Goal: Contribute content: Contribute content

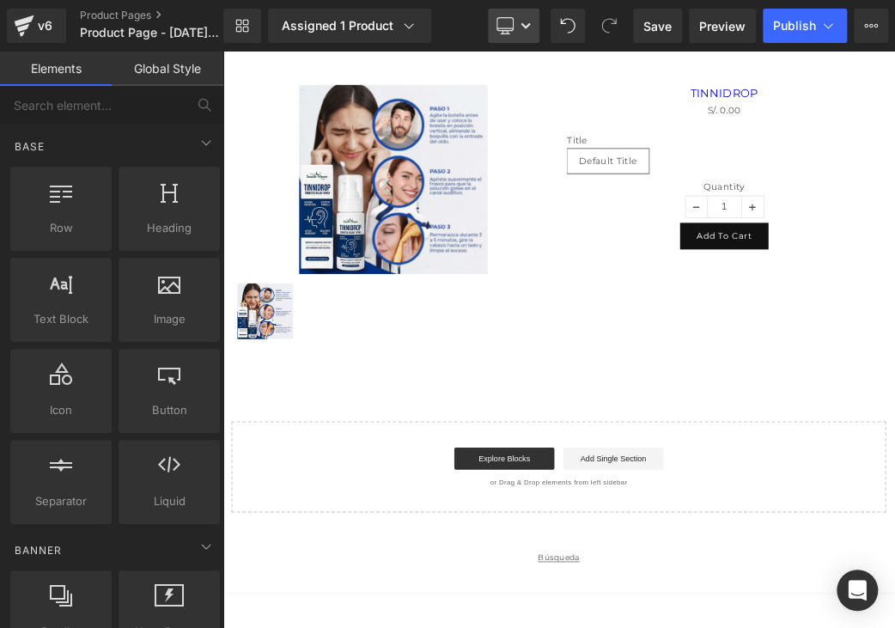
click at [513, 25] on icon at bounding box center [504, 24] width 16 height 13
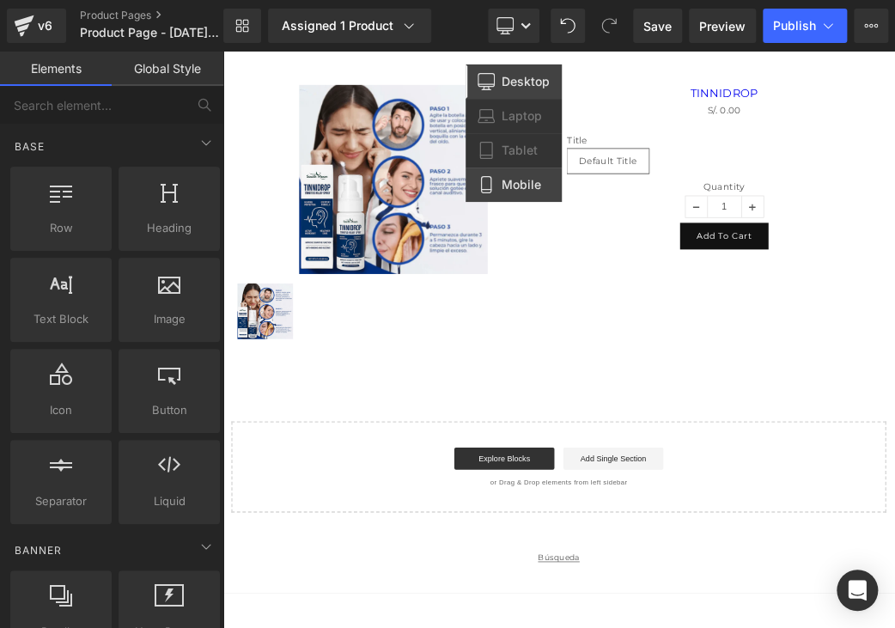
click at [505, 173] on link "Mobile" at bounding box center [513, 184] width 96 height 34
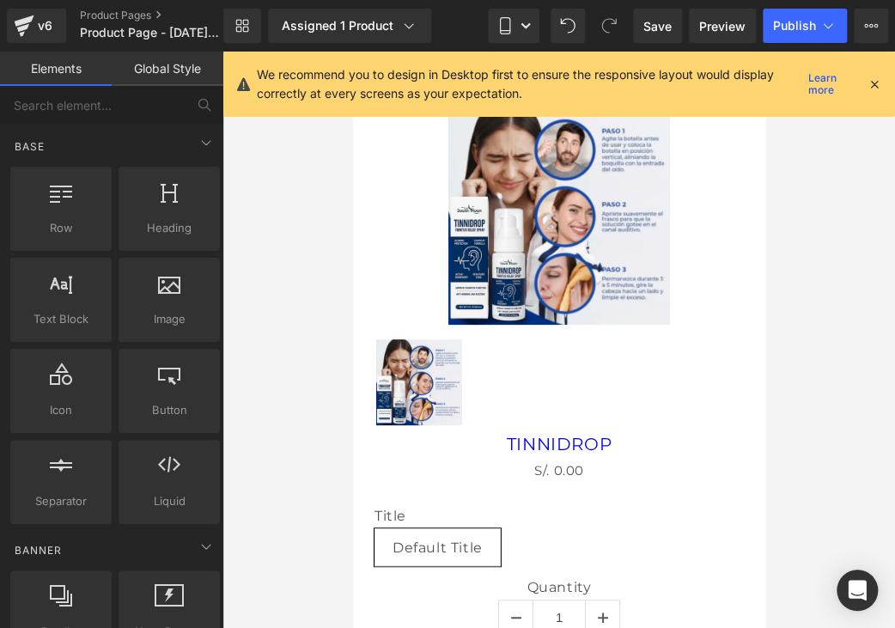
click at [872, 85] on icon at bounding box center [873, 83] width 15 height 15
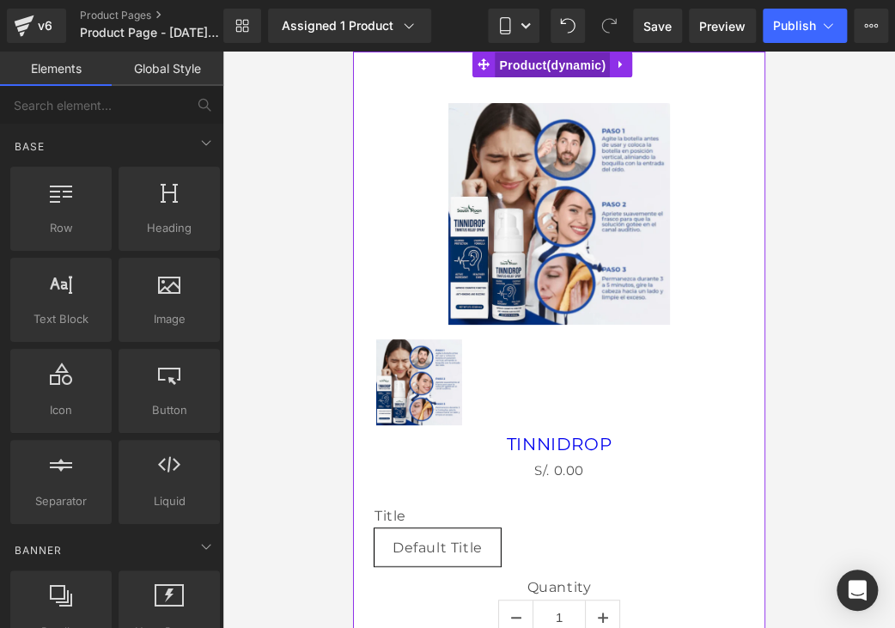
click at [586, 70] on span "Product" at bounding box center [551, 65] width 115 height 26
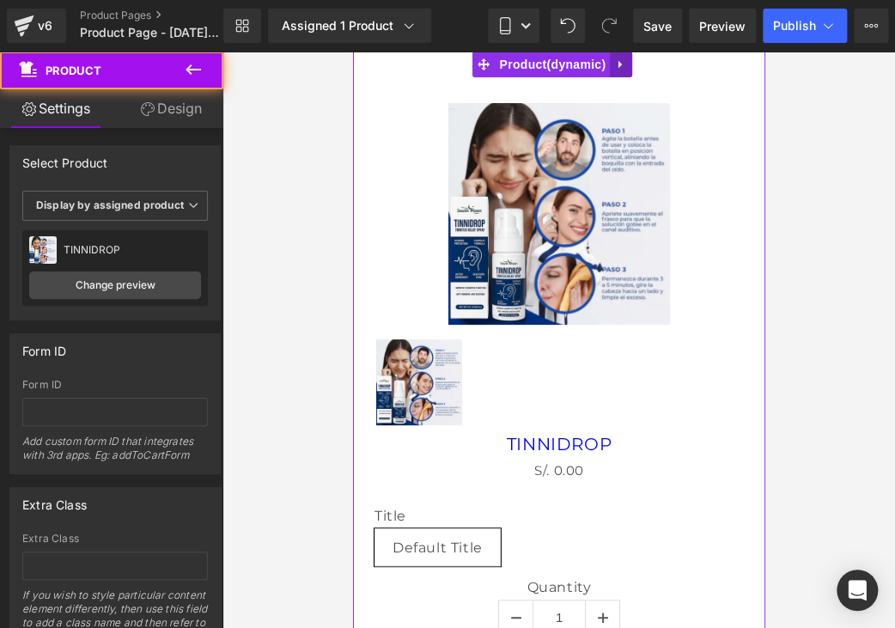
click at [610, 69] on link at bounding box center [620, 65] width 22 height 26
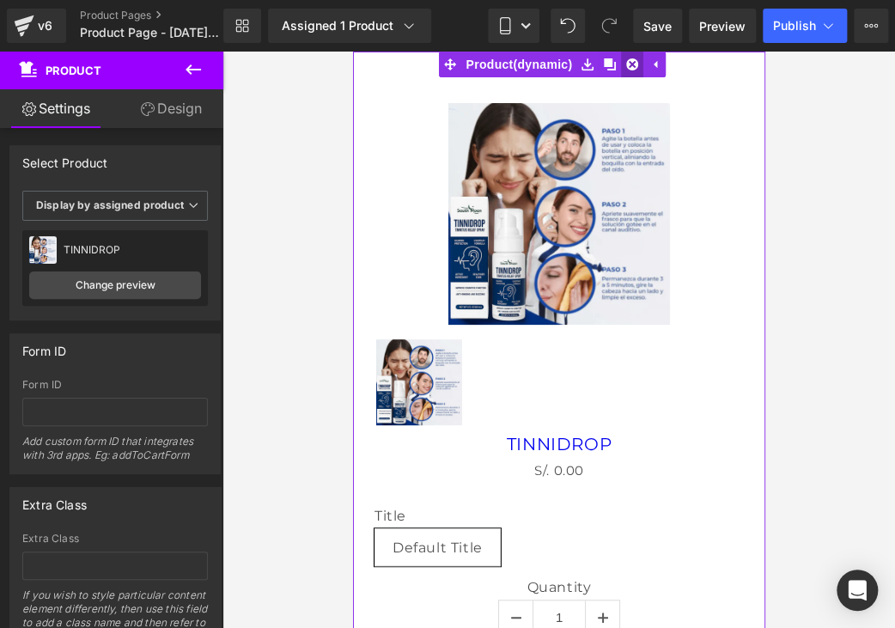
click at [630, 74] on link at bounding box center [631, 65] width 22 height 26
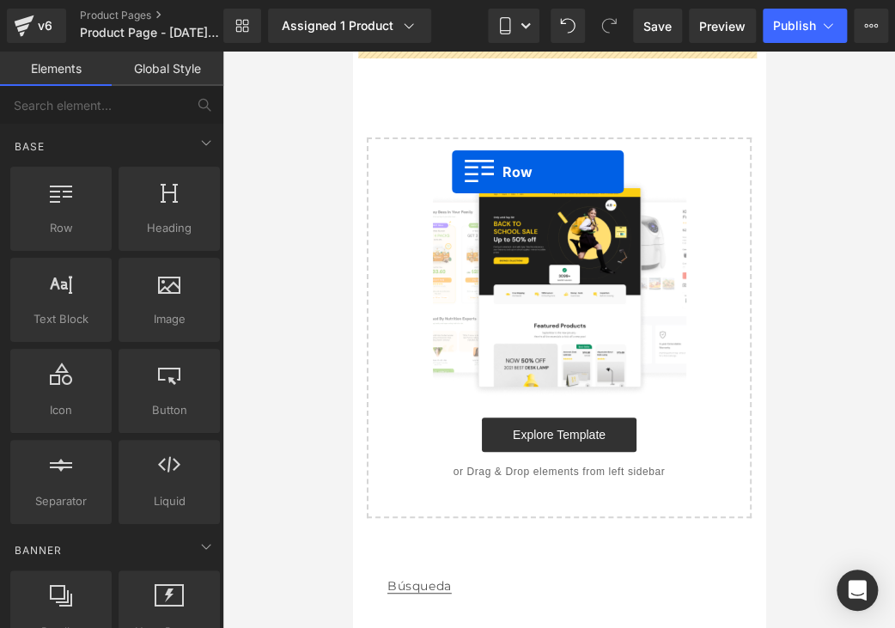
drag, startPoint x: 422, startPoint y: 250, endPoint x: 466, endPoint y: 178, distance: 84.8
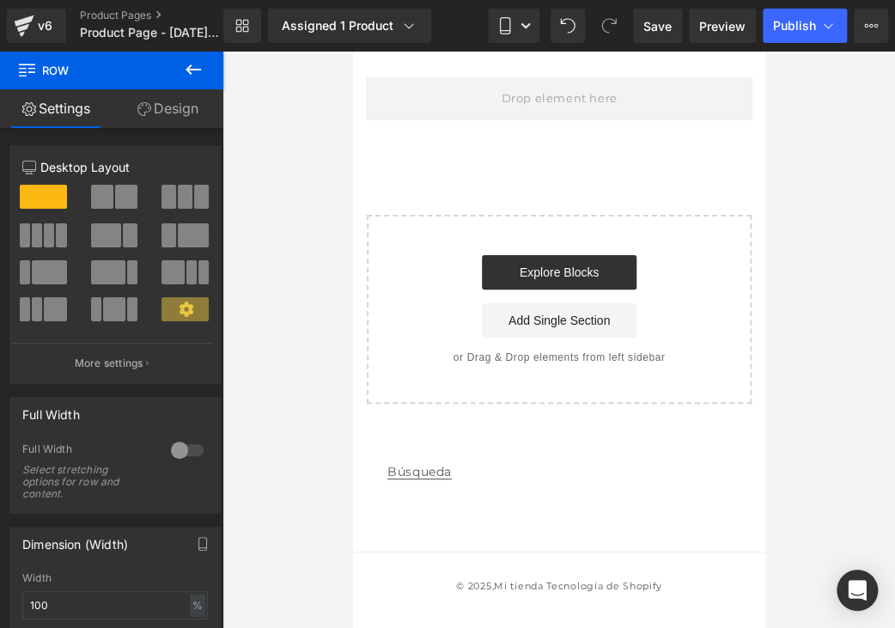
click at [203, 70] on icon at bounding box center [193, 69] width 21 height 21
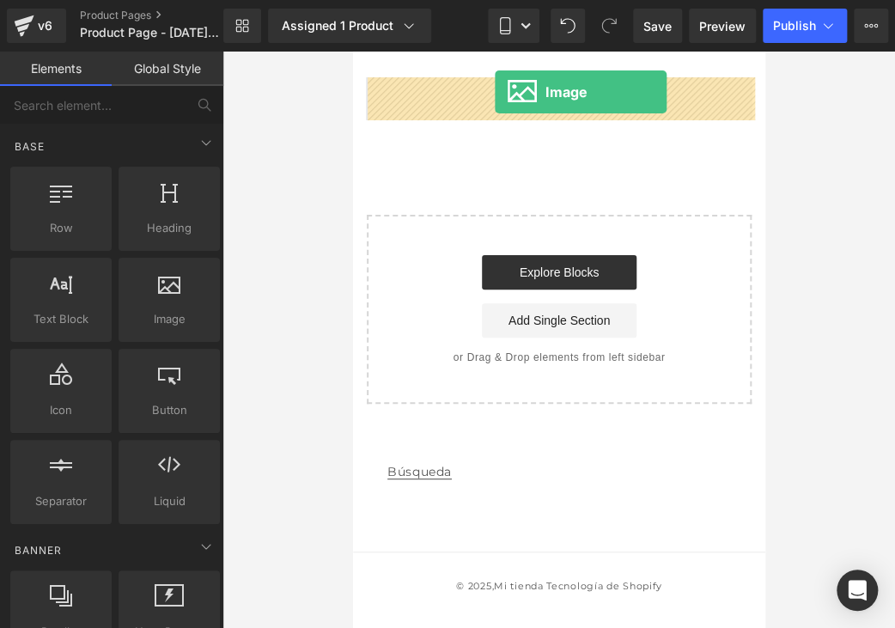
drag, startPoint x: 502, startPoint y: 352, endPoint x: 495, endPoint y: 92, distance: 260.3
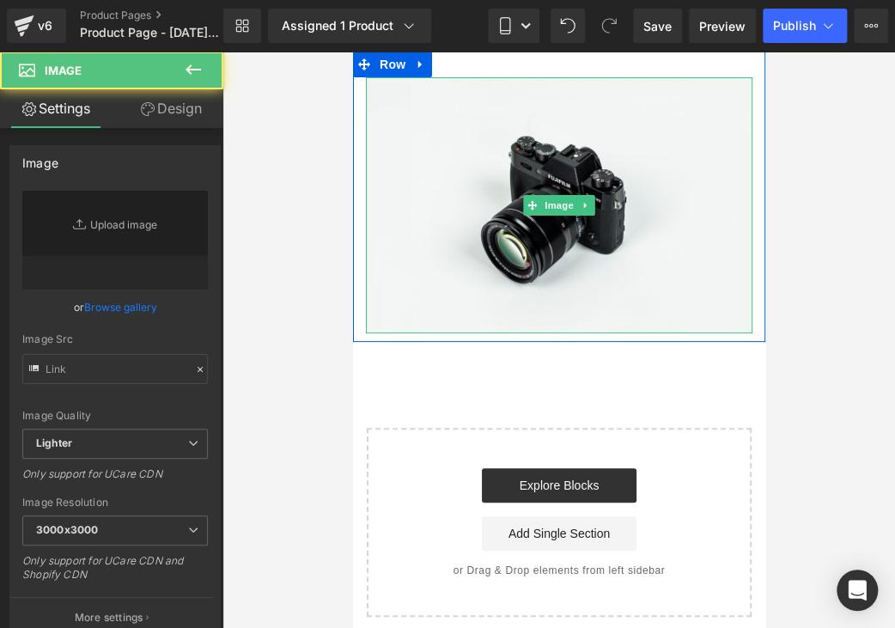
type input "//[DOMAIN_NAME][URL]"
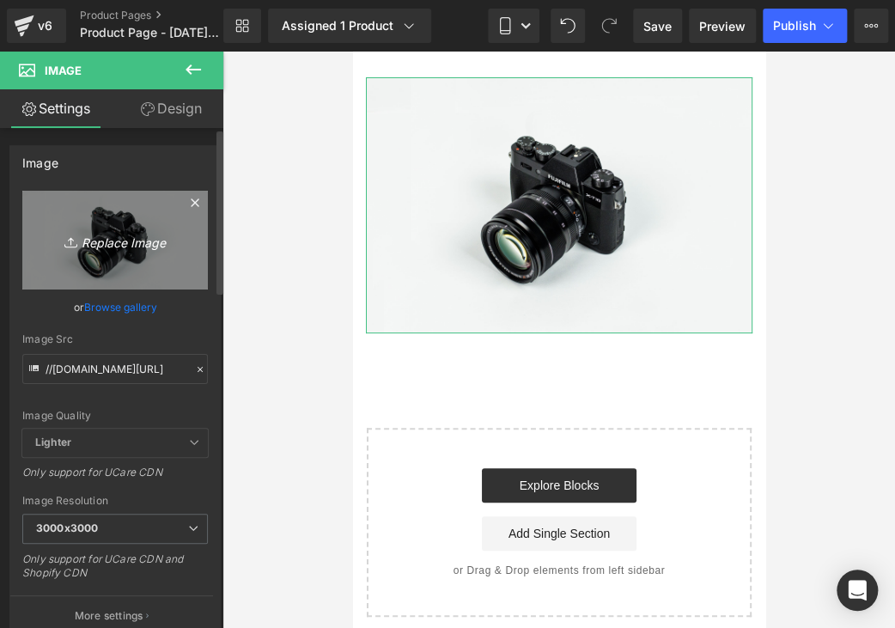
click at [79, 252] on link "Replace Image" at bounding box center [114, 240] width 185 height 99
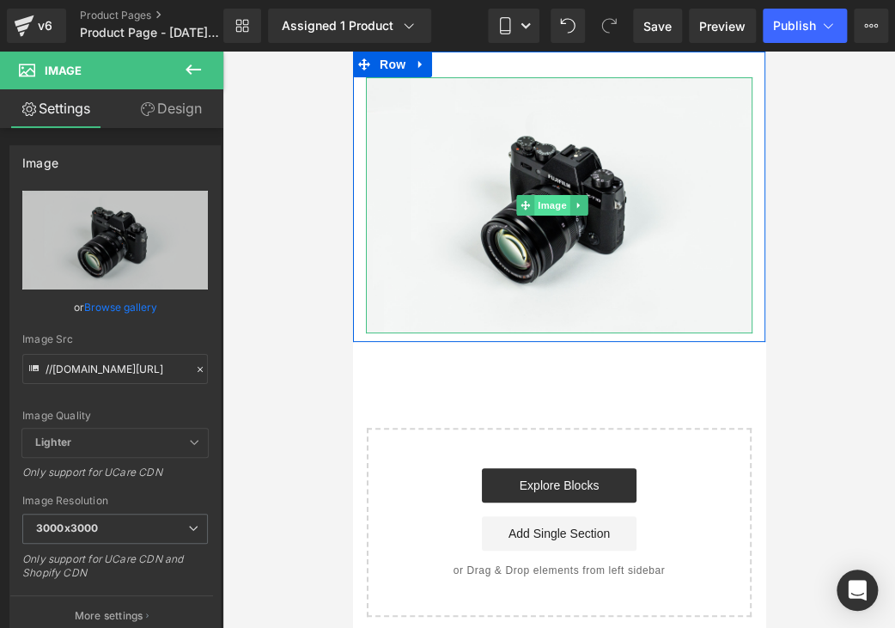
click at [544, 198] on span "Image" at bounding box center [552, 205] width 36 height 21
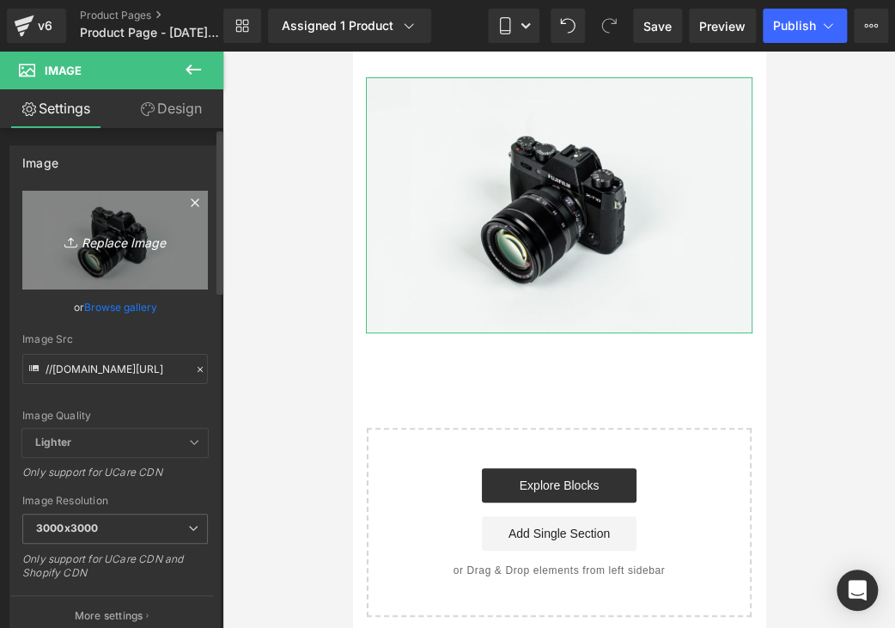
click at [134, 234] on icon "Replace Image" at bounding box center [114, 239] width 137 height 21
type input "C:\fakepath\¿CANSADO DEL DOLOR DE OÍDOS.jpg"
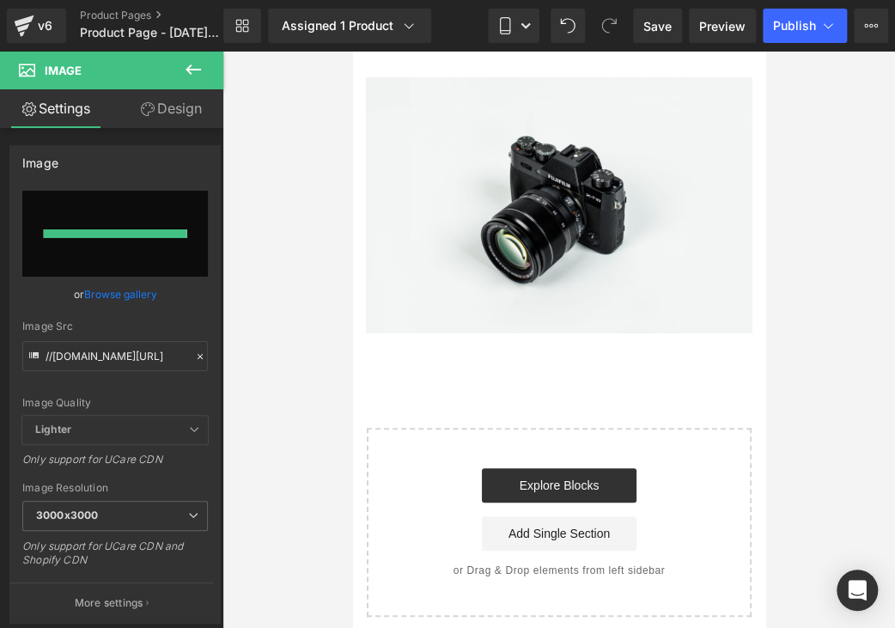
type input "[URL][DOMAIN_NAME]"
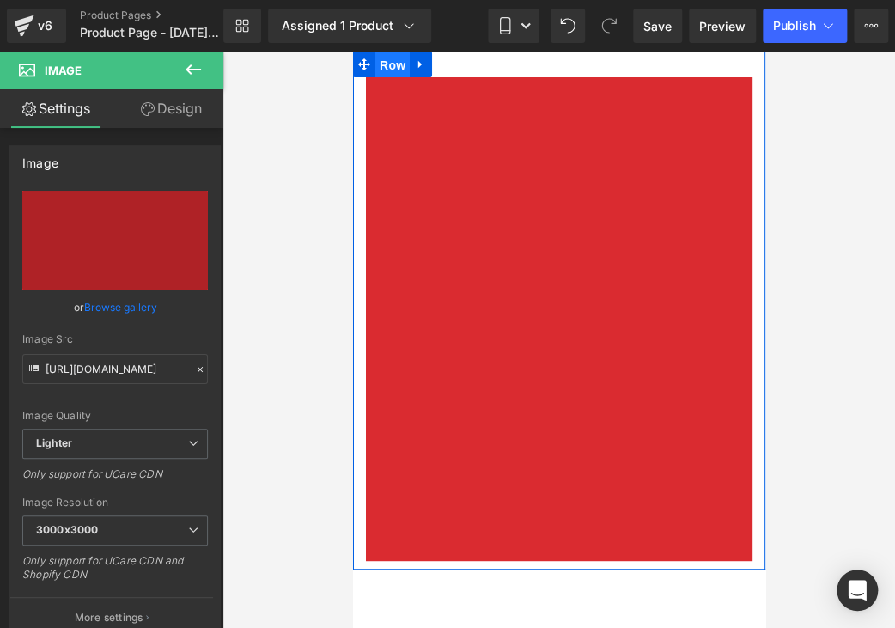
click at [387, 67] on span "Row" at bounding box center [391, 65] width 34 height 26
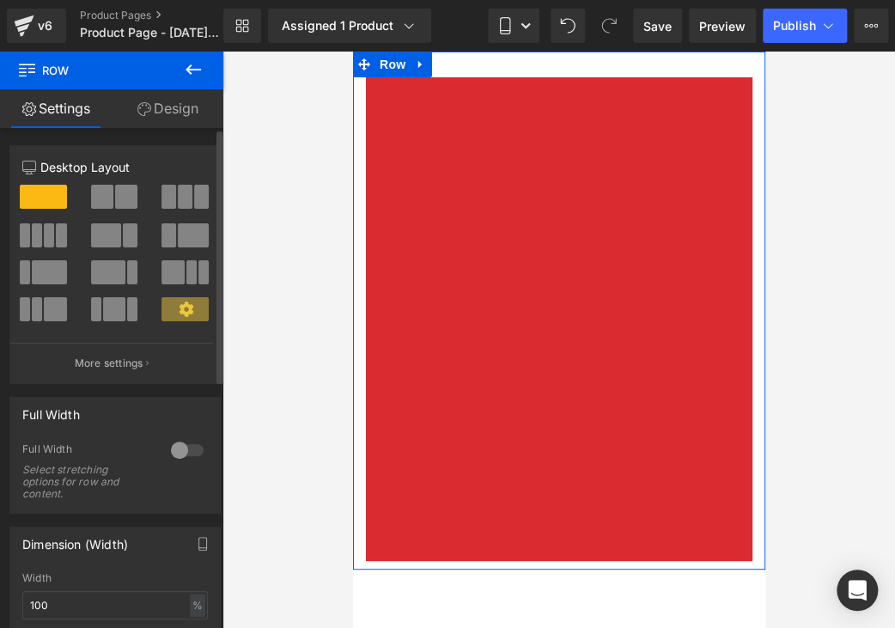
click at [192, 449] on div at bounding box center [187, 449] width 41 height 27
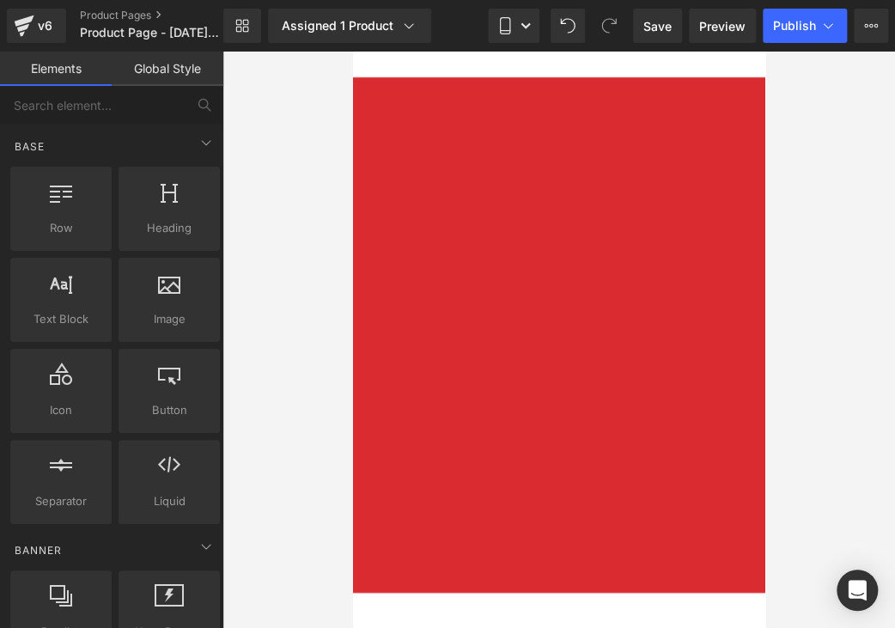
click at [828, 315] on div at bounding box center [558, 340] width 672 height 576
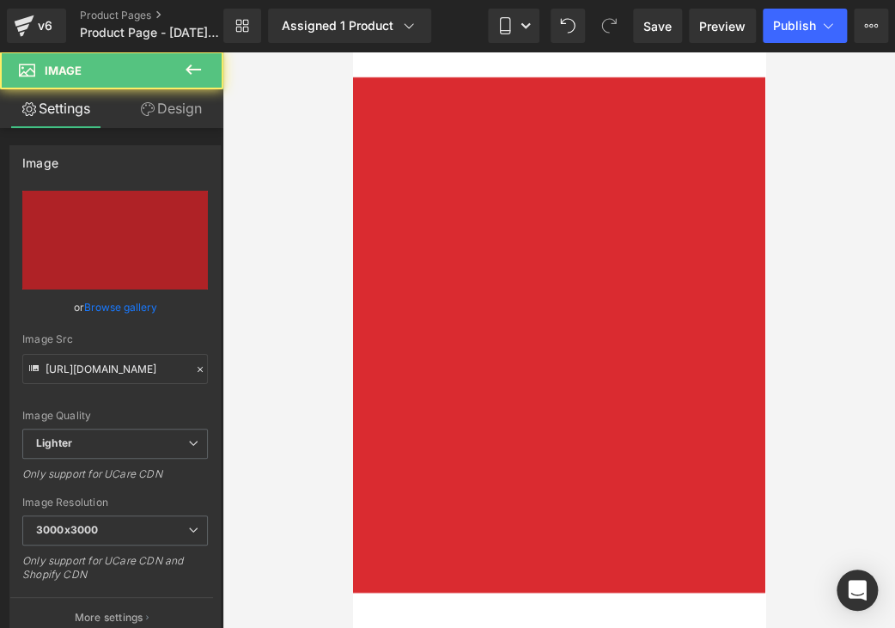
drag, startPoint x: 597, startPoint y: 79, endPoint x: 606, endPoint y: 51, distance: 29.9
click at [606, 52] on div "Image Row" at bounding box center [558, 327] width 412 height 550
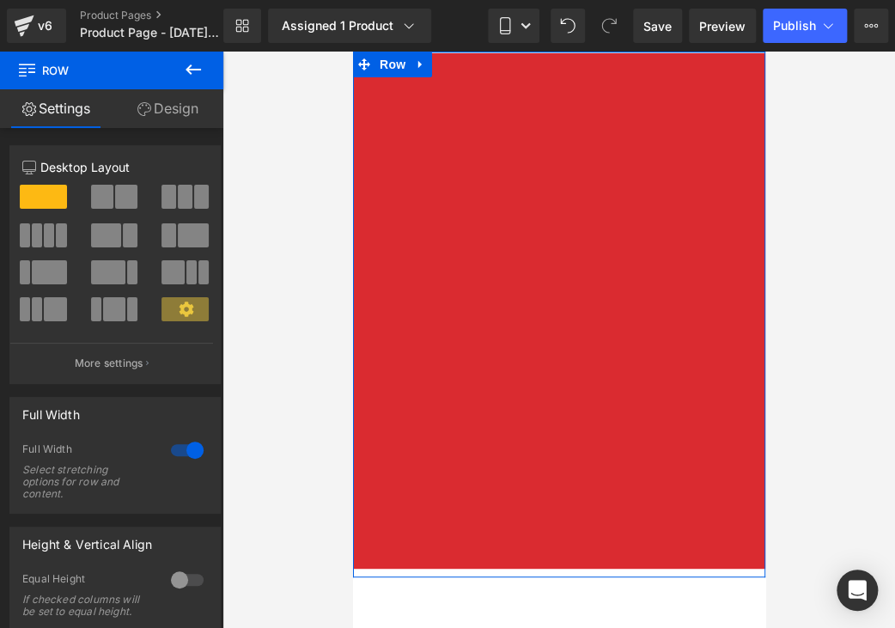
drag, startPoint x: 607, startPoint y: 76, endPoint x: 658, endPoint y: -1, distance: 91.7
click at [658, 52] on html "Ir directamente al contenido Image Row Select your layout" at bounding box center [558, 340] width 412 height 576
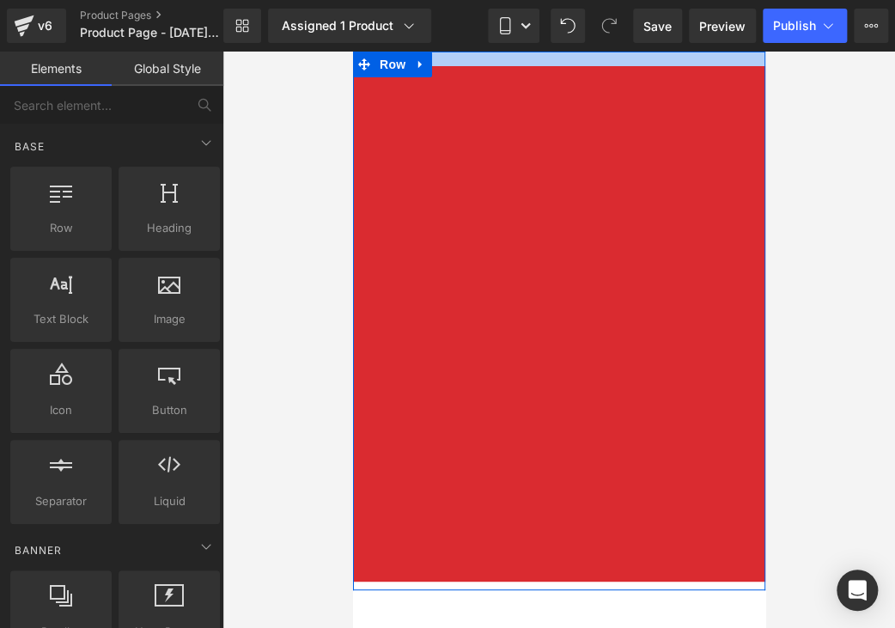
click at [797, 143] on div at bounding box center [558, 340] width 672 height 576
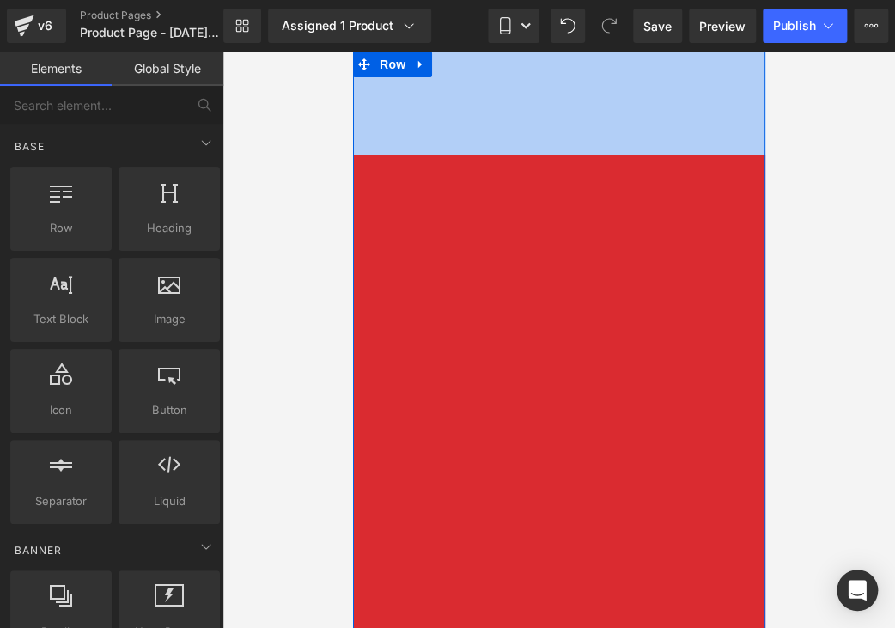
click at [280, 187] on div at bounding box center [558, 340] width 672 height 576
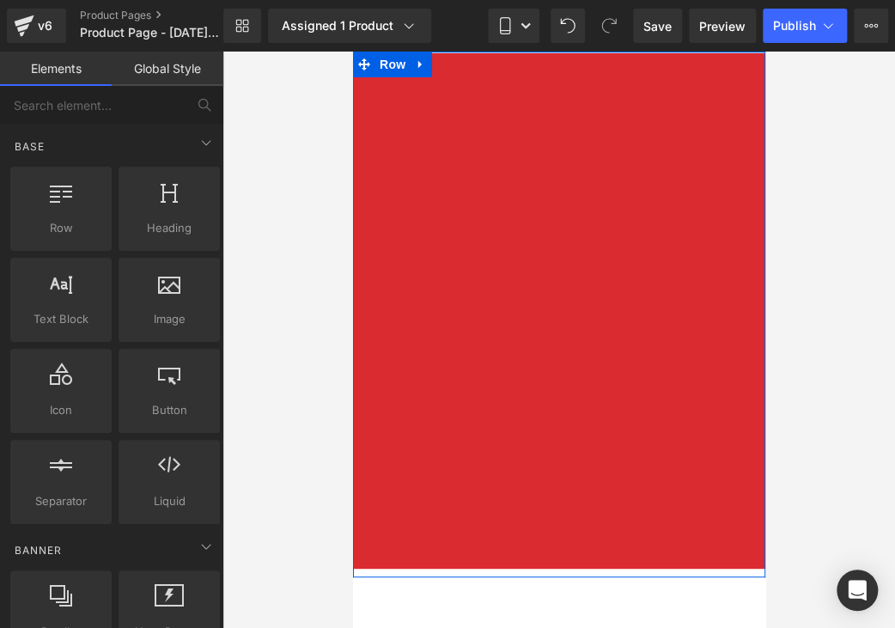
click at [482, 47] on div "Library Assigned 1 Product Product Preview TINNIDROP Manage assigned products M…" at bounding box center [558, 26] width 671 height 52
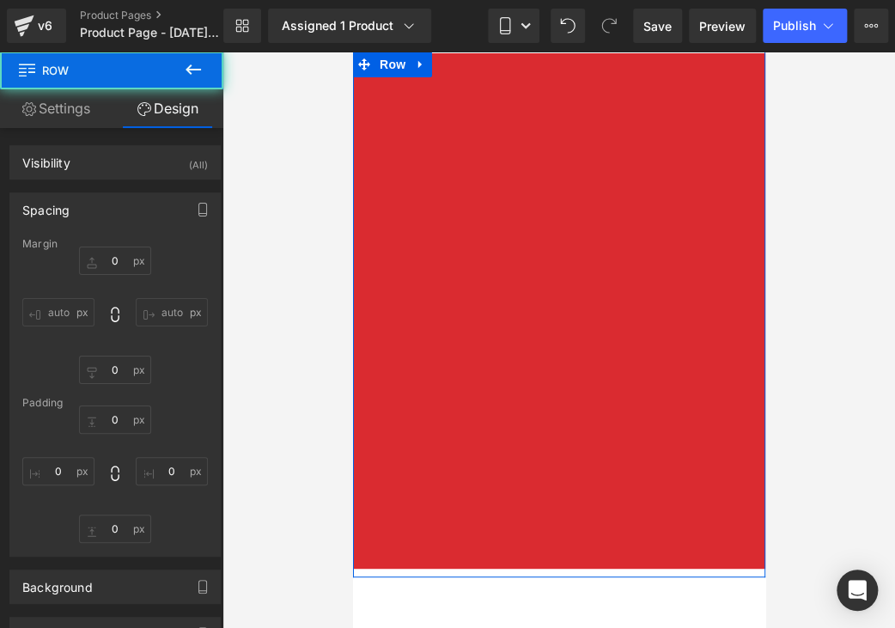
type input "0"
type input "2"
type input "0"
type input "10"
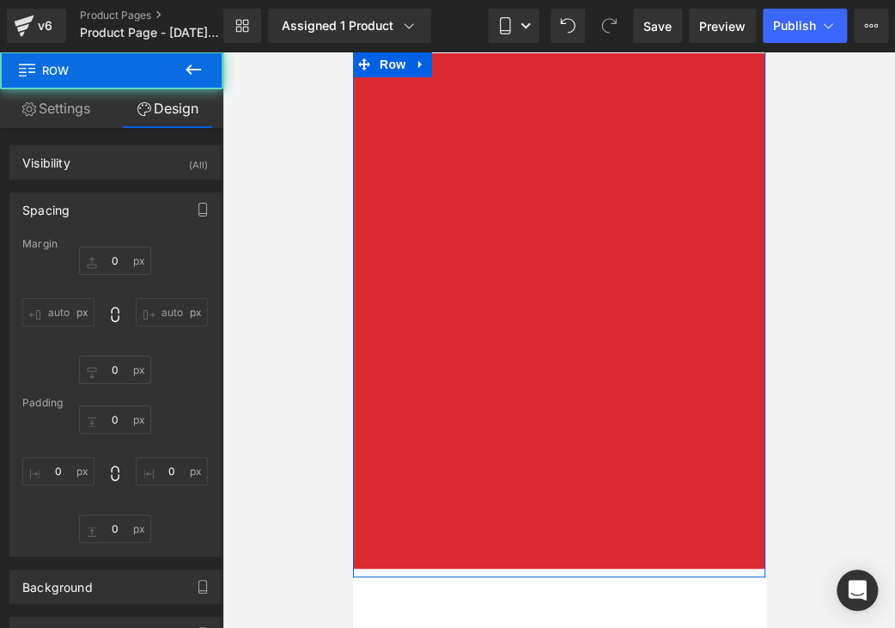
type input "0"
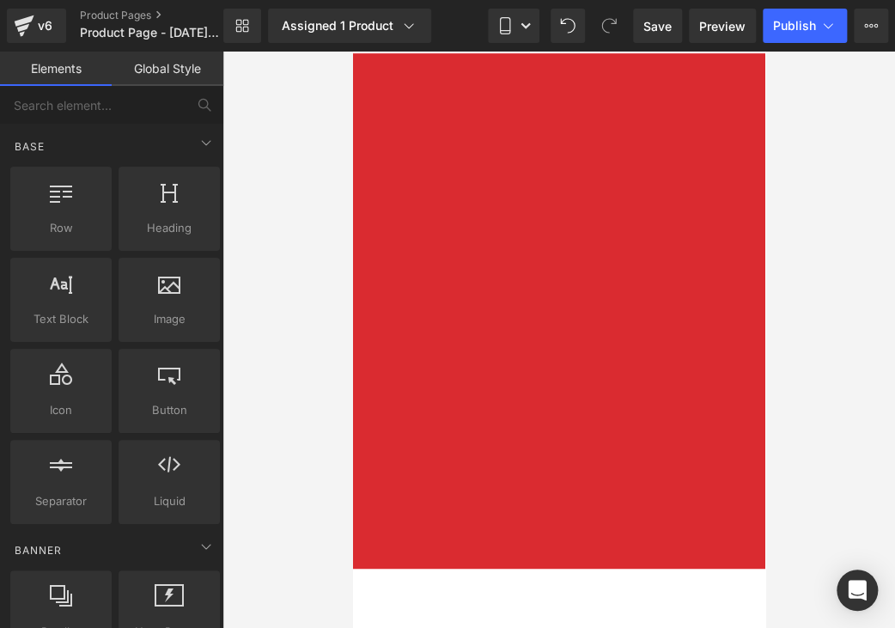
click at [814, 252] on div at bounding box center [558, 340] width 672 height 576
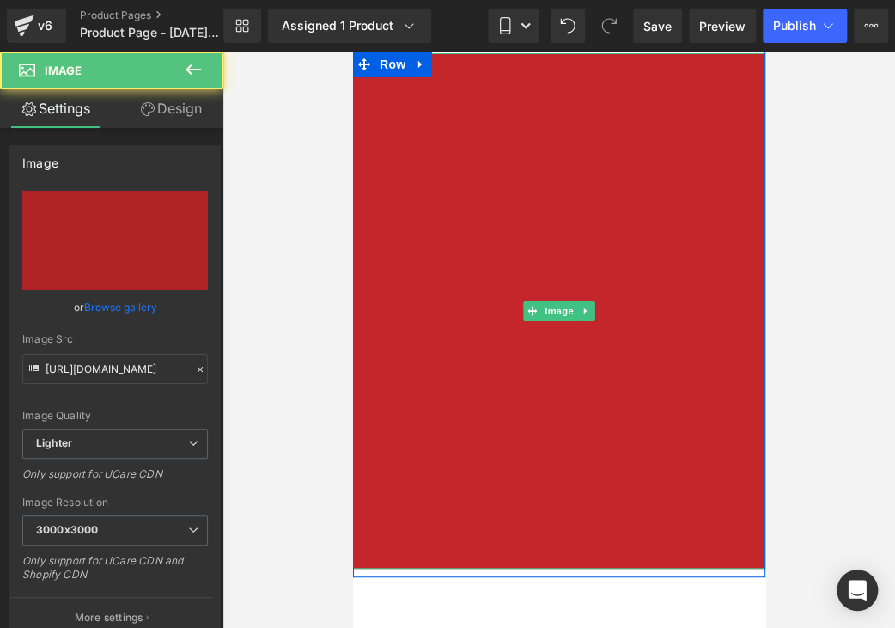
click at [665, 231] on img at bounding box center [558, 310] width 412 height 515
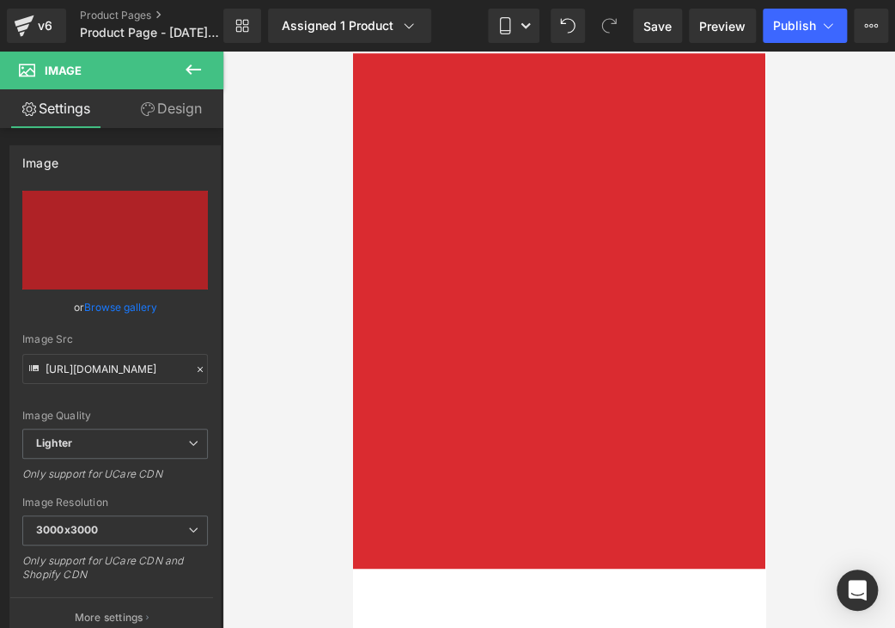
drag, startPoint x: 584, startPoint y: 56, endPoint x: 610, endPoint y: -12, distance: 72.6
click at [610, 52] on html "Ir directamente al contenido Image Row Select your layout" at bounding box center [558, 340] width 412 height 576
drag, startPoint x: 728, startPoint y: 55, endPoint x: 743, endPoint y: 24, distance: 34.2
click at [743, 52] on html "Ir directamente al contenido Image Row Select your layout" at bounding box center [558, 340] width 412 height 576
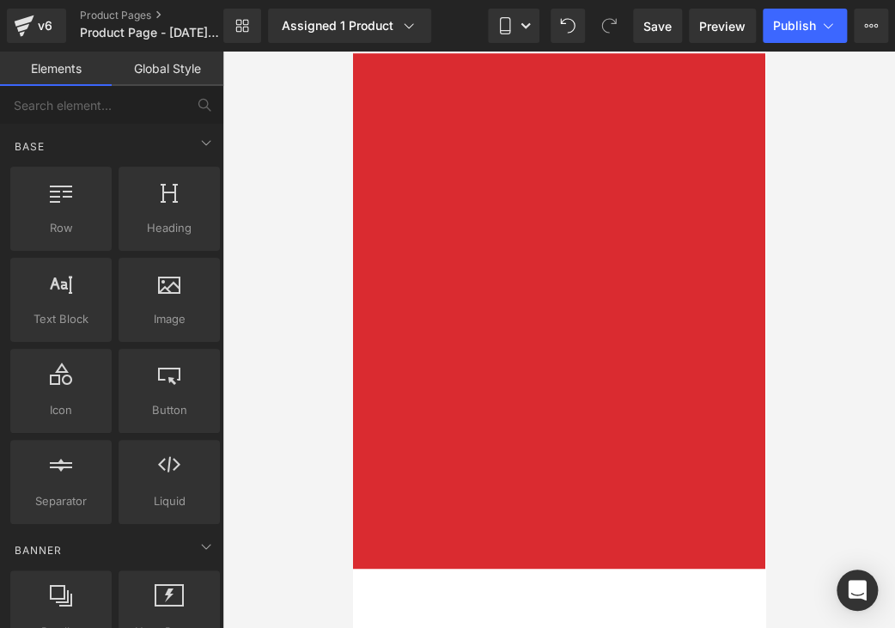
click at [795, 142] on div at bounding box center [558, 340] width 672 height 576
click at [862, 250] on div at bounding box center [558, 340] width 672 height 576
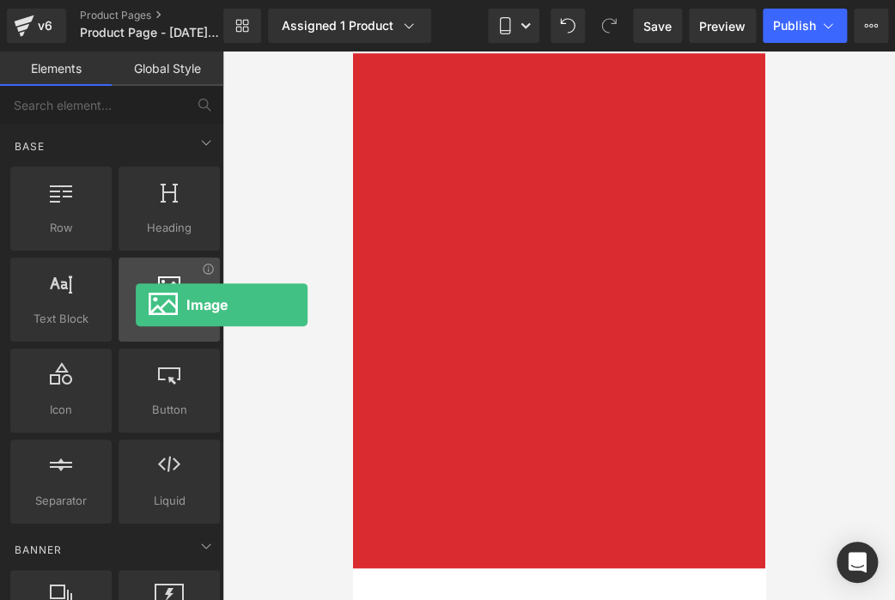
click at [136, 305] on div at bounding box center [169, 290] width 91 height 39
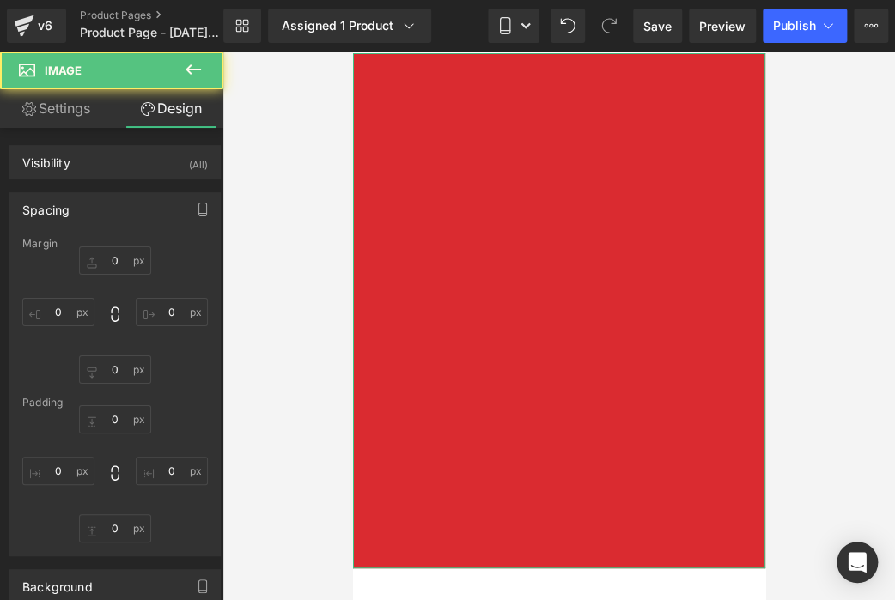
type input "0"
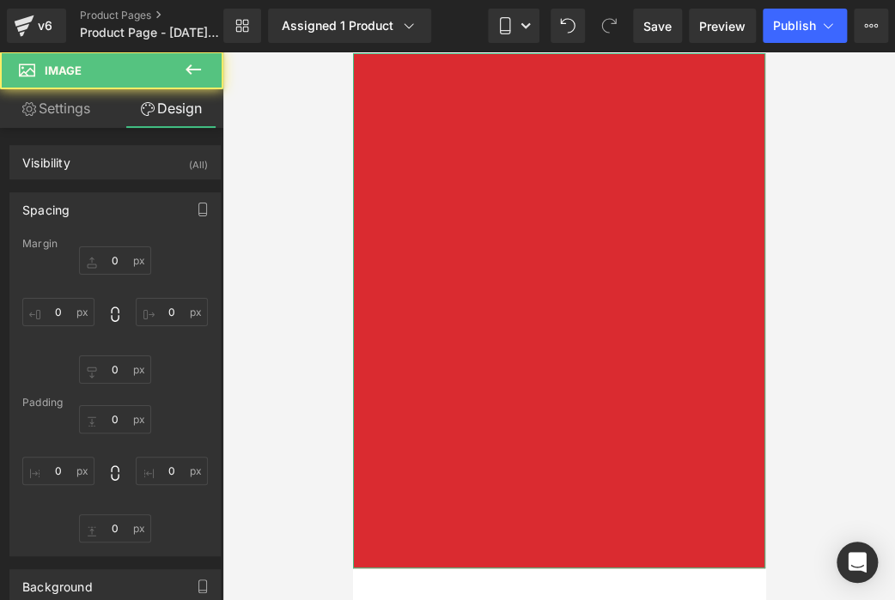
type input "0"
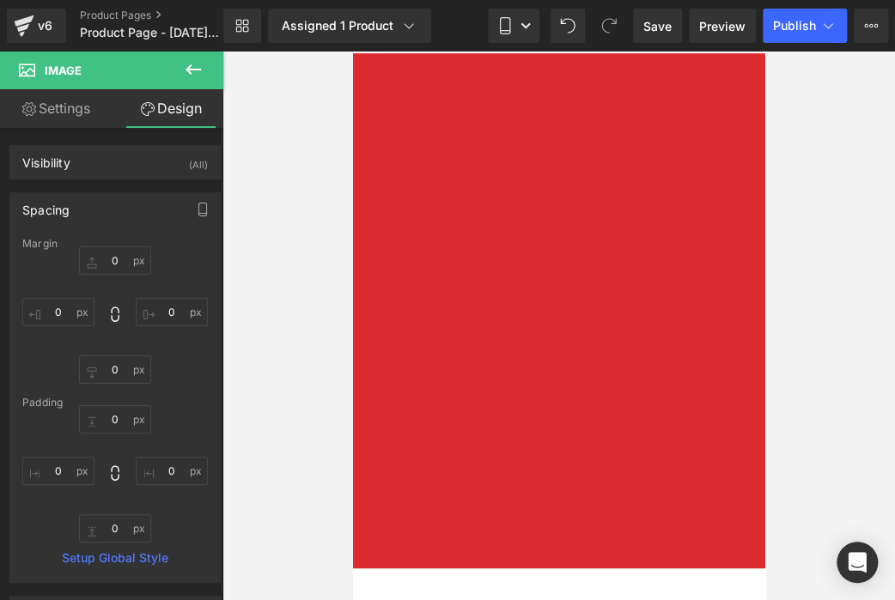
click at [192, 71] on icon at bounding box center [193, 69] width 21 height 21
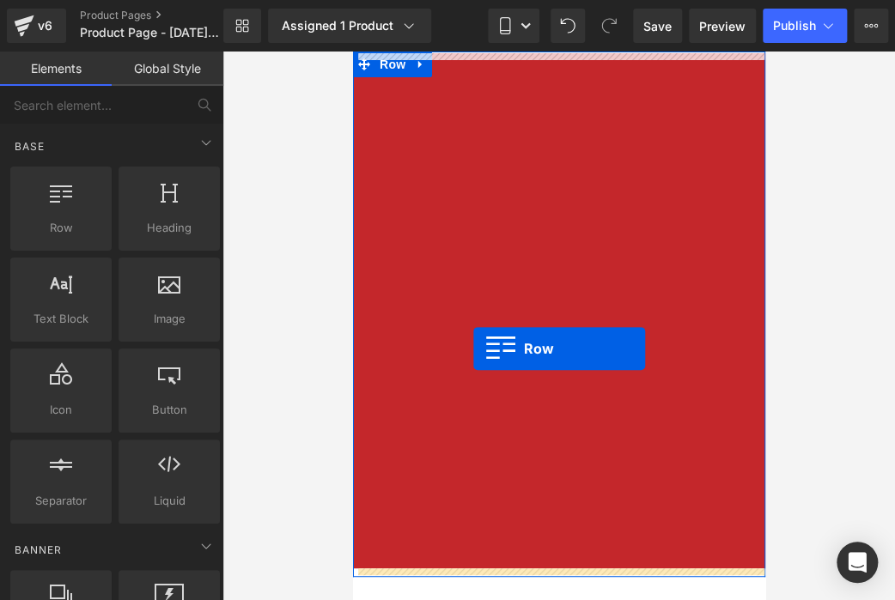
drag, startPoint x: 416, startPoint y: 263, endPoint x: 471, endPoint y: 350, distance: 103.9
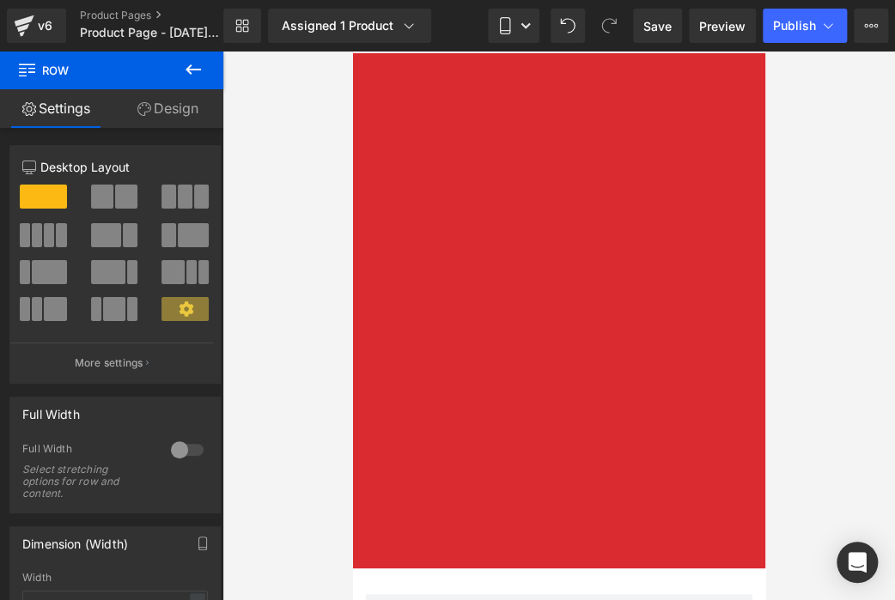
click at [196, 61] on icon at bounding box center [193, 69] width 21 height 21
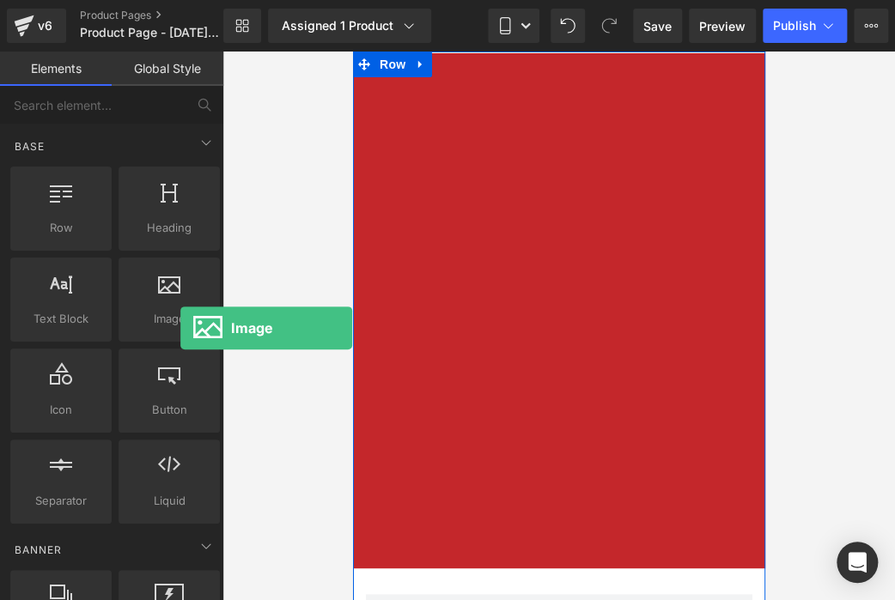
drag, startPoint x: 532, startPoint y: 380, endPoint x: 518, endPoint y: 400, distance: 25.3
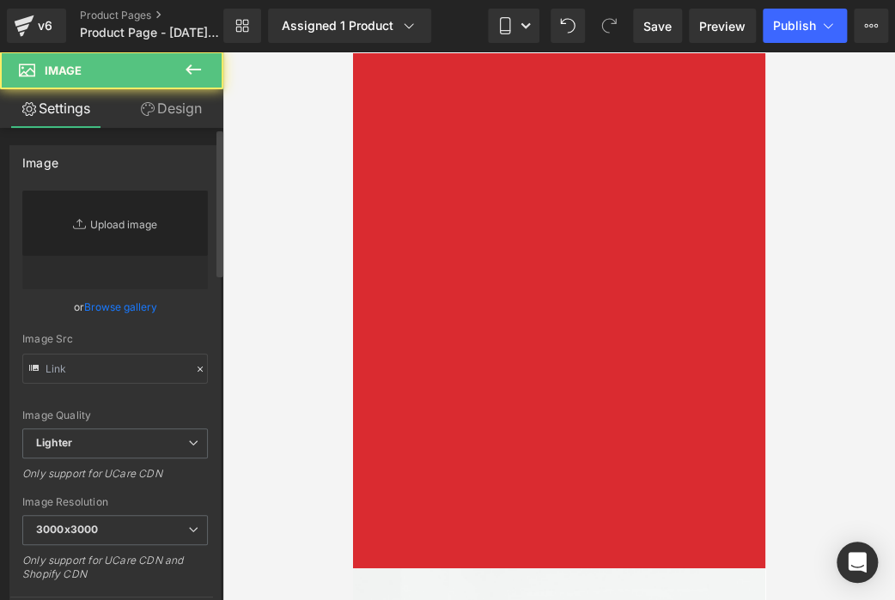
type input "//[DOMAIN_NAME][URL]"
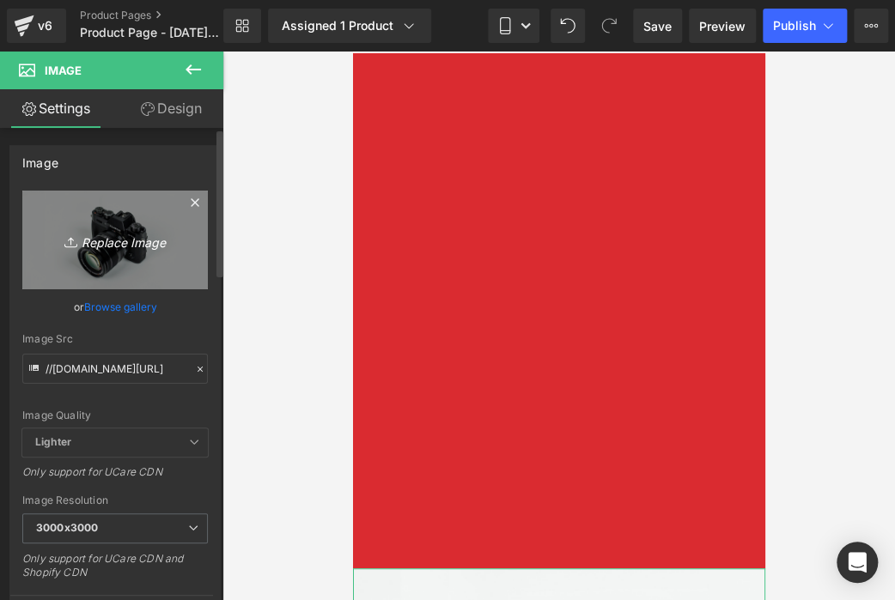
click at [94, 250] on icon "Replace Image" at bounding box center [114, 239] width 137 height 21
type input "C:\fakepath\¿CANSADO DEL DOLOR DE OÍDOS (1).jpg"
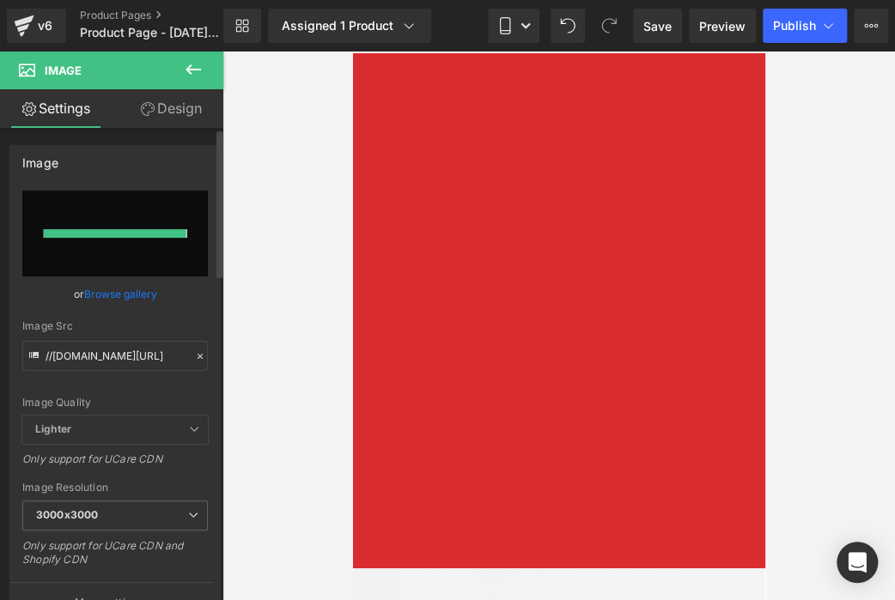
type input "[URL][DOMAIN_NAME]"
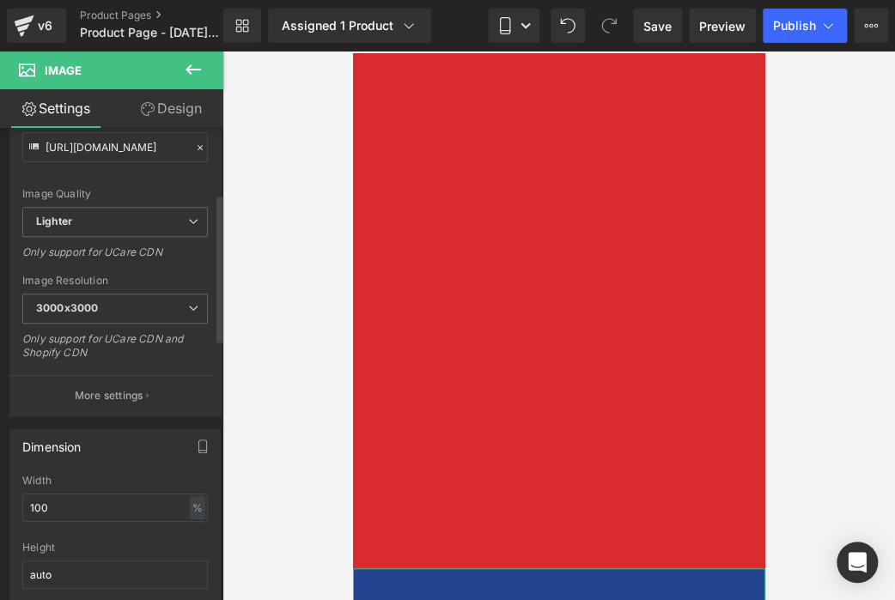
scroll to position [222, 0]
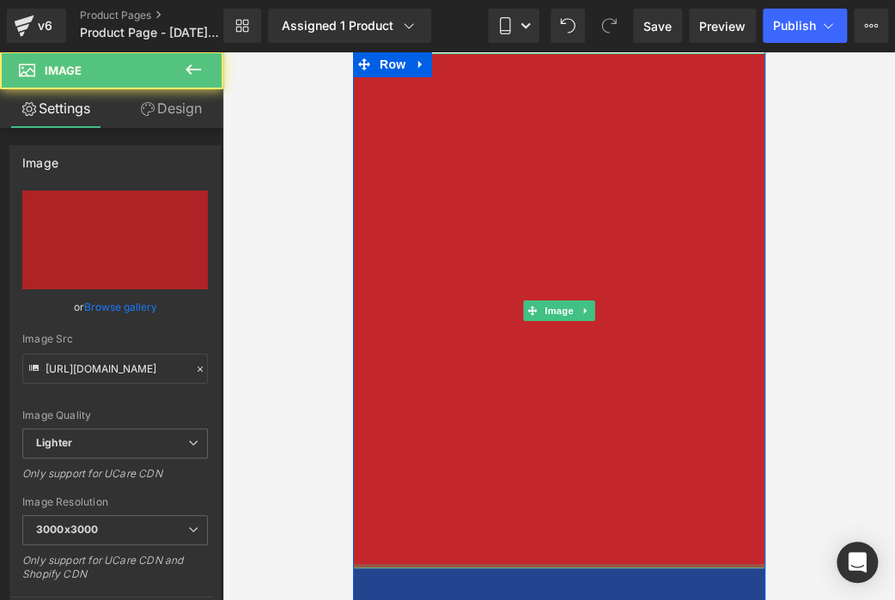
drag, startPoint x: 556, startPoint y: 566, endPoint x: 567, endPoint y: 517, distance: 50.2
click at [583, 497] on div "Image" at bounding box center [558, 310] width 412 height 515
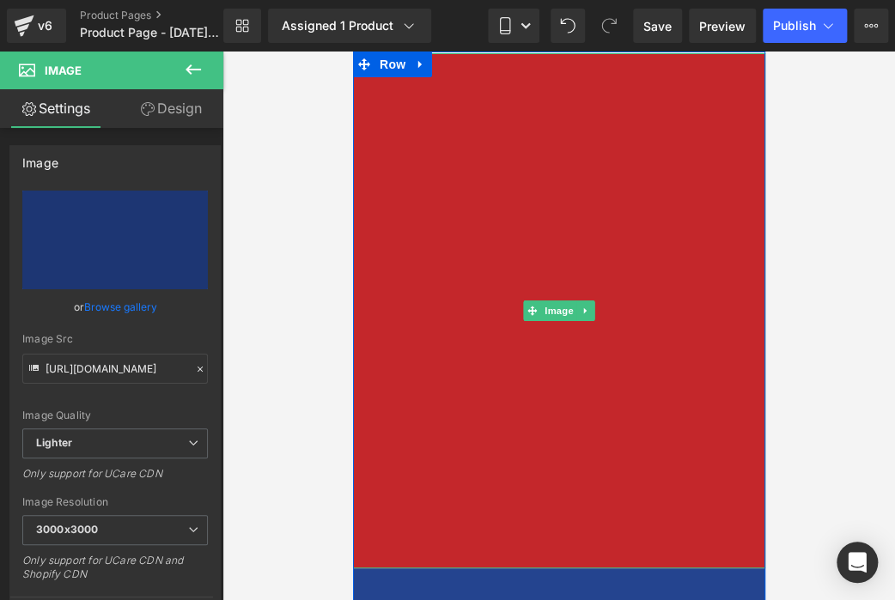
drag, startPoint x: 531, startPoint y: 568, endPoint x: 550, endPoint y: 523, distance: 49.3
click at [550, 523] on div "Image Image Row" at bounding box center [558, 607] width 412 height 1108
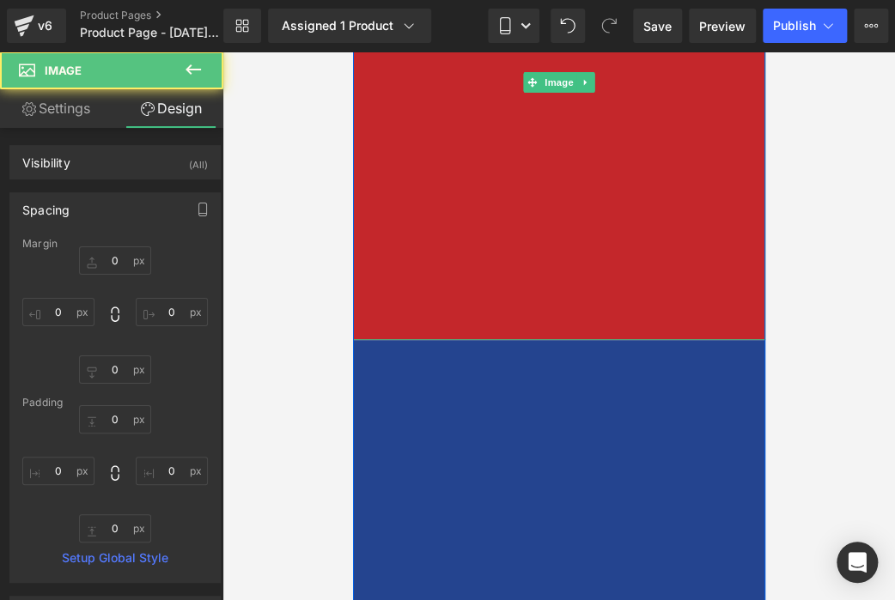
scroll to position [230, 0]
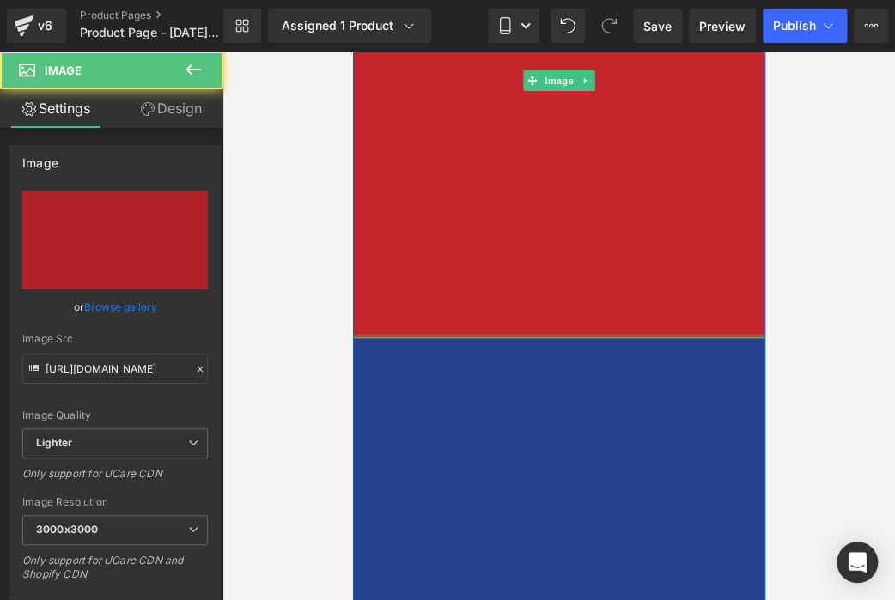
drag, startPoint x: 562, startPoint y: 333, endPoint x: 597, endPoint y: 284, distance: 60.3
click at [597, 284] on div "Image" at bounding box center [558, 80] width 412 height 515
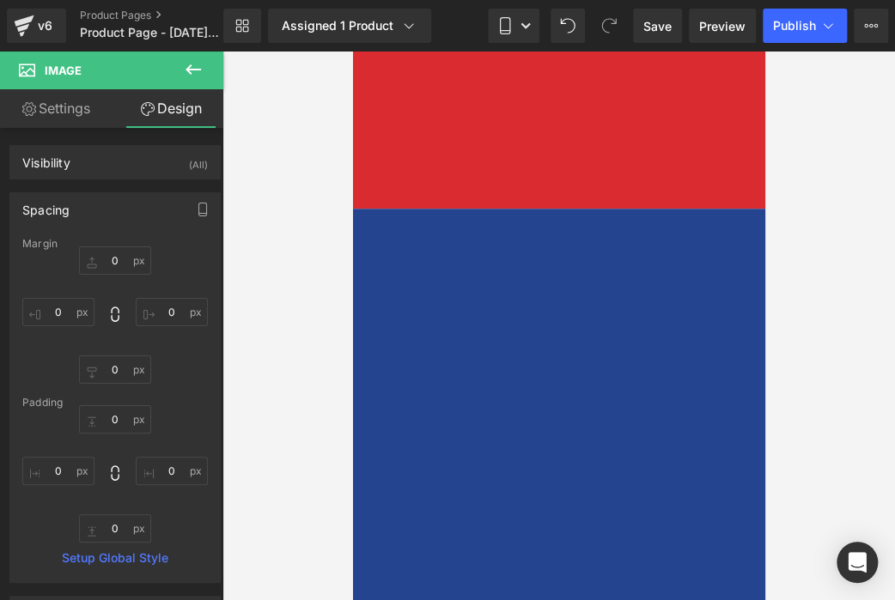
scroll to position [0, 0]
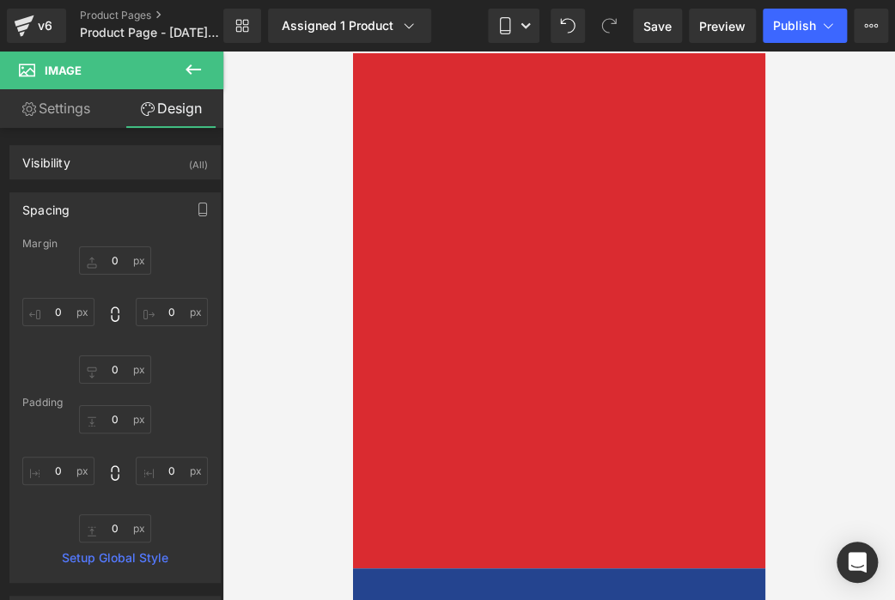
drag, startPoint x: 753, startPoint y: 140, endPoint x: 916, endPoint y: 66, distance: 179.1
type input "0"
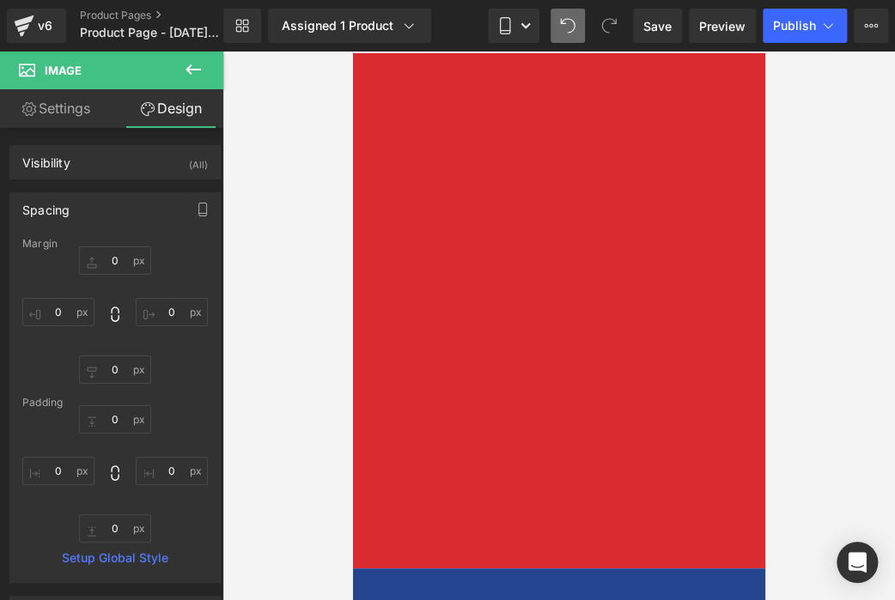
type input "0"
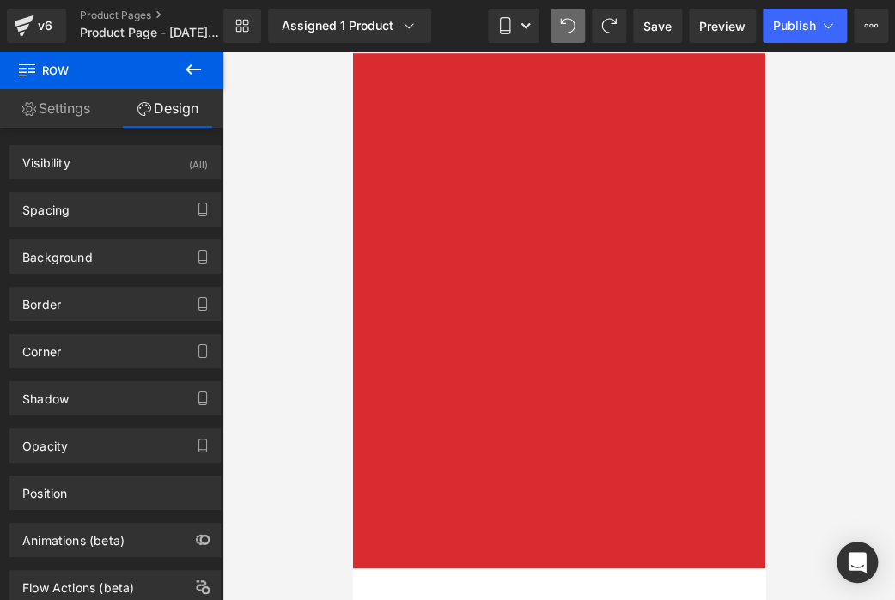
click at [802, 195] on div at bounding box center [558, 326] width 672 height 549
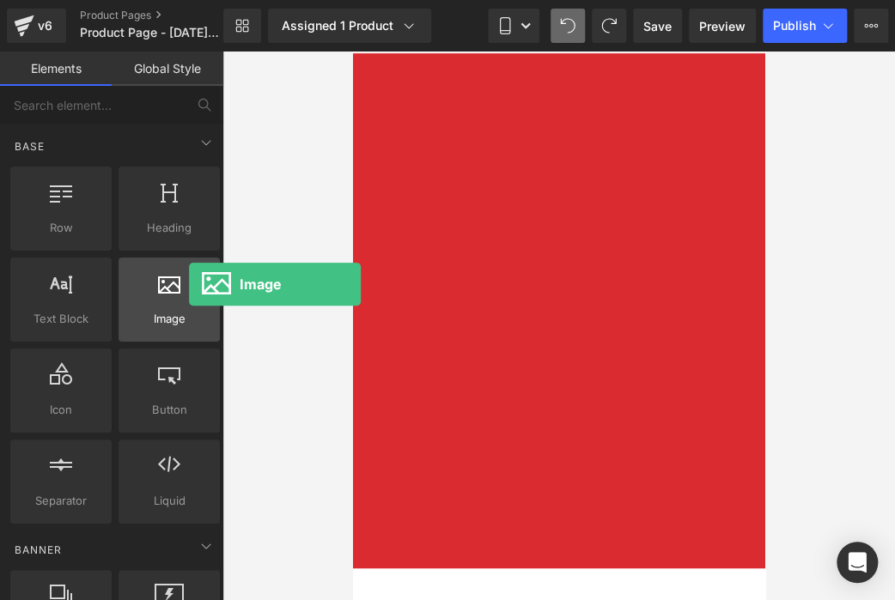
click at [189, 284] on div at bounding box center [169, 290] width 91 height 39
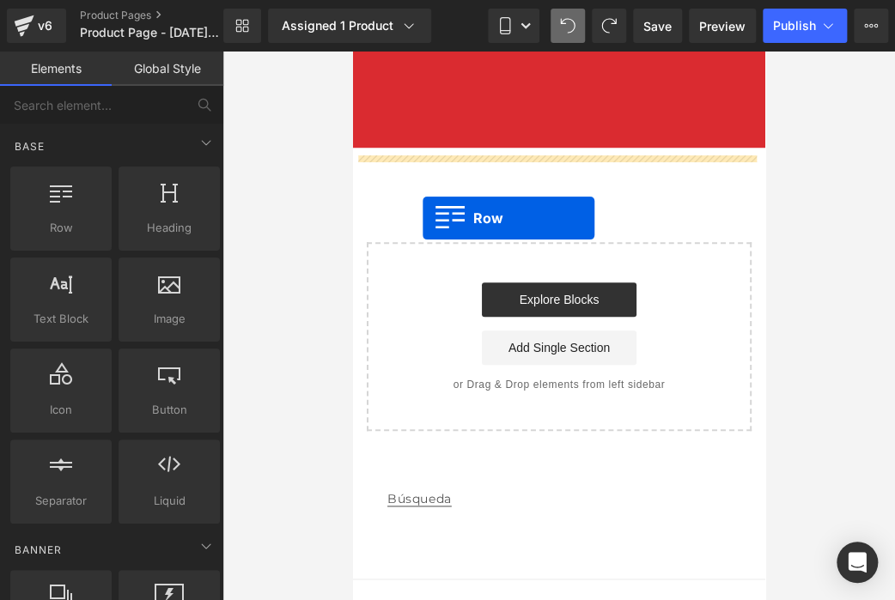
drag, startPoint x: 423, startPoint y: 249, endPoint x: 422, endPoint y: 217, distance: 31.8
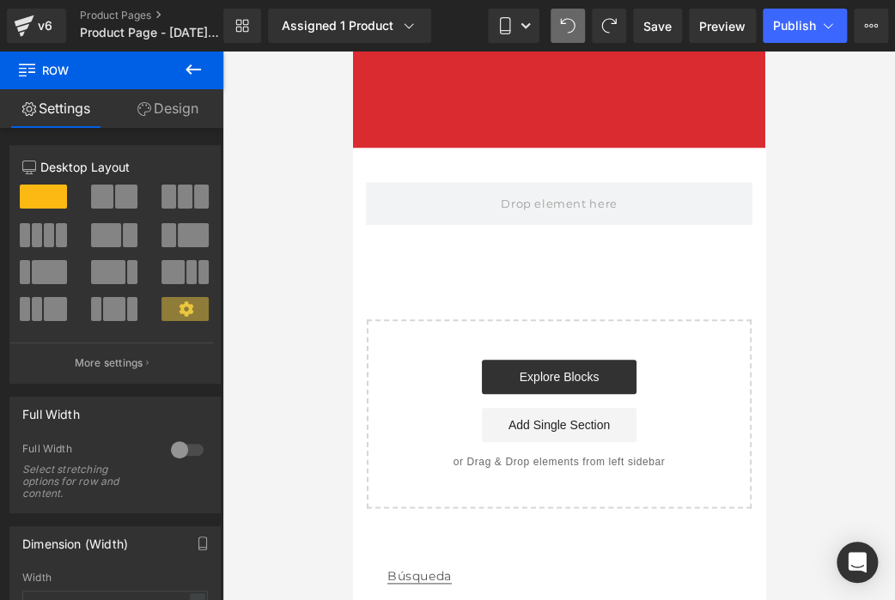
click at [191, 67] on icon at bounding box center [193, 69] width 21 height 21
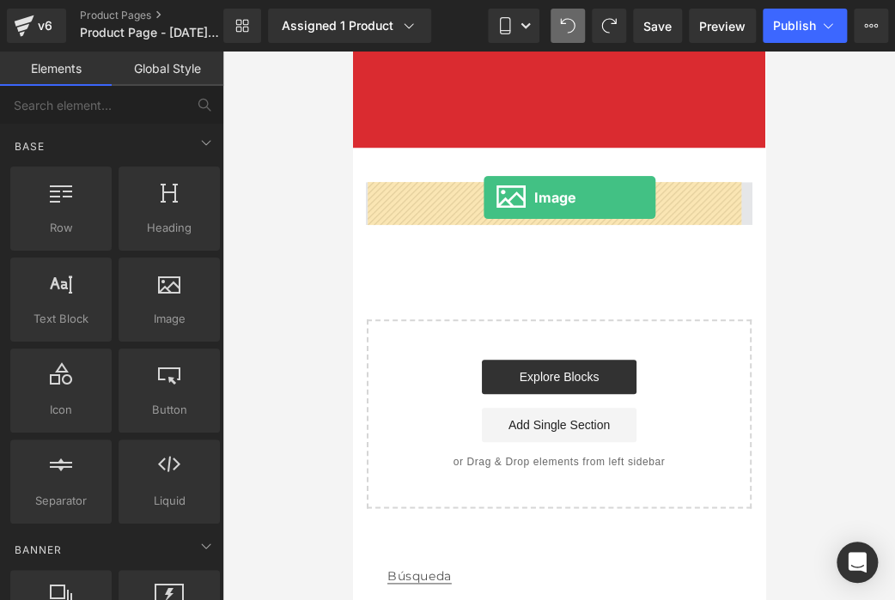
drag, startPoint x: 517, startPoint y: 386, endPoint x: 483, endPoint y: 197, distance: 191.8
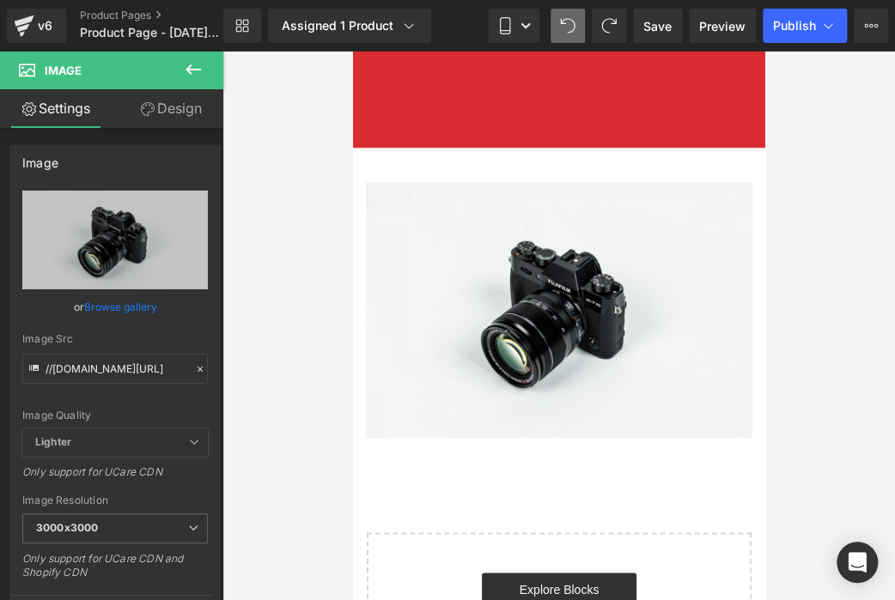
click at [199, 74] on icon at bounding box center [193, 69] width 21 height 21
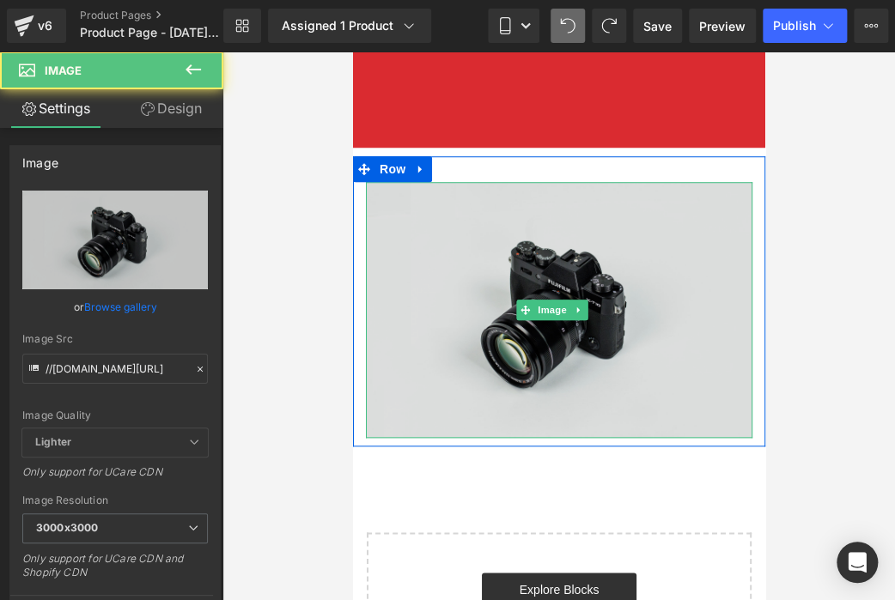
click at [444, 313] on img at bounding box center [558, 310] width 386 height 256
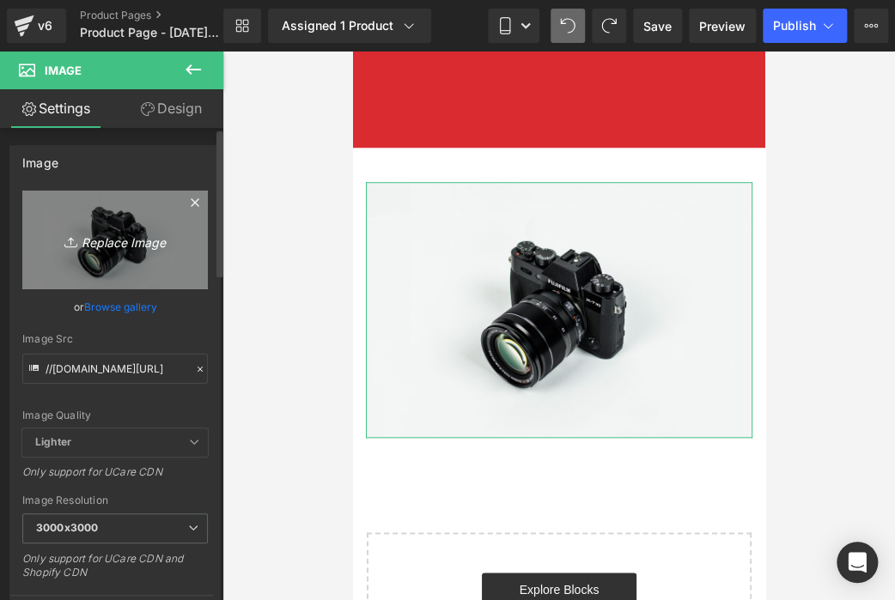
click at [94, 245] on icon "Replace Image" at bounding box center [114, 239] width 137 height 21
type input "C:\fakepath\¿CANSADO DEL DOLOR DE OÍDOS (1).jpg"
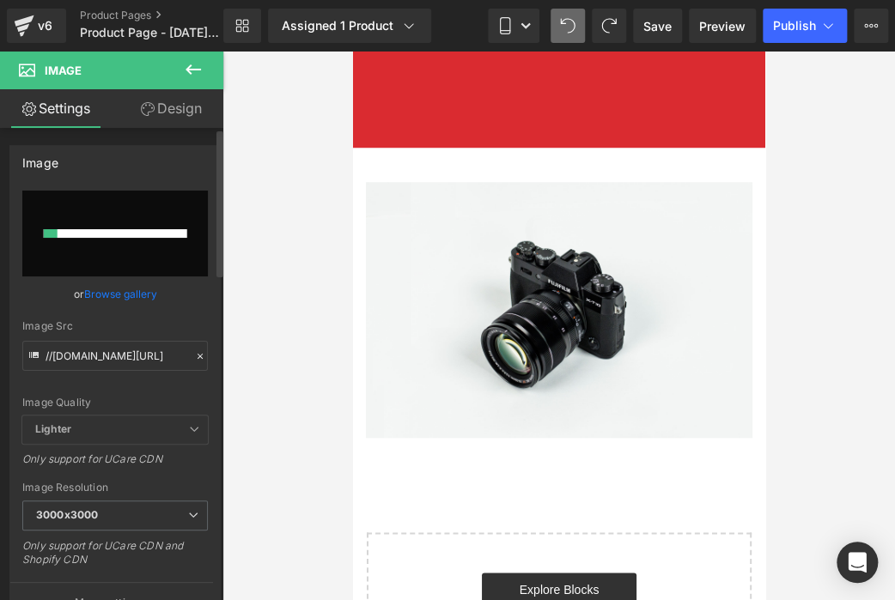
click at [211, 60] on button at bounding box center [193, 71] width 60 height 38
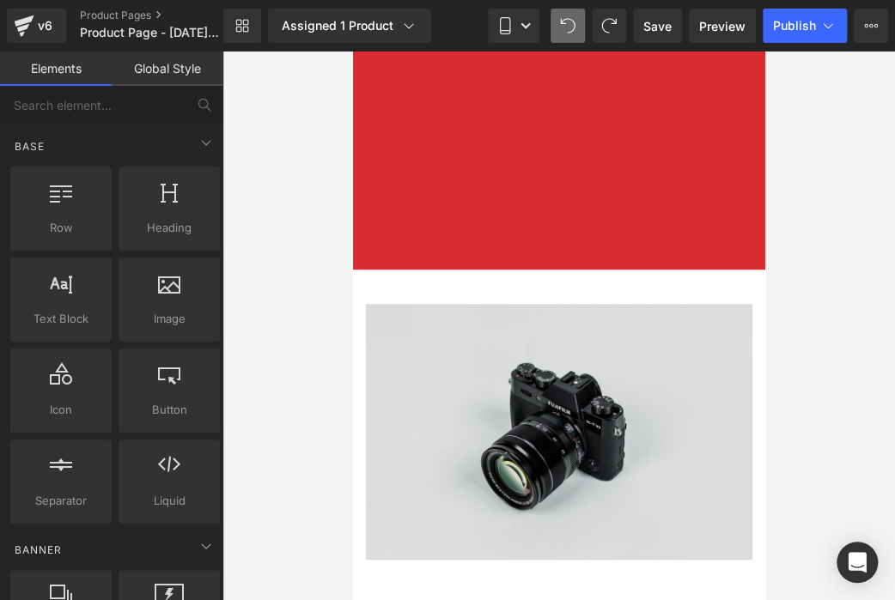
scroll to position [302, 0]
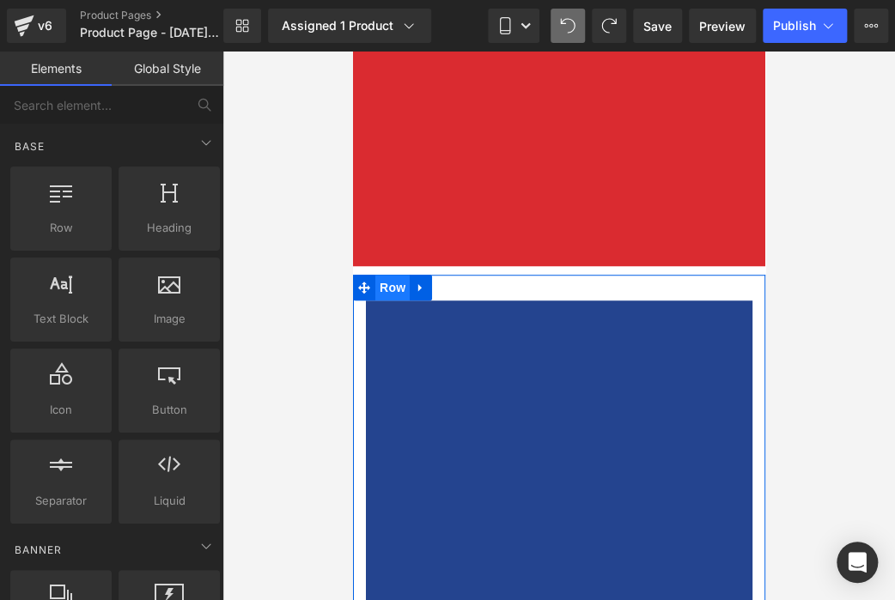
click at [398, 290] on span "Row" at bounding box center [391, 288] width 34 height 26
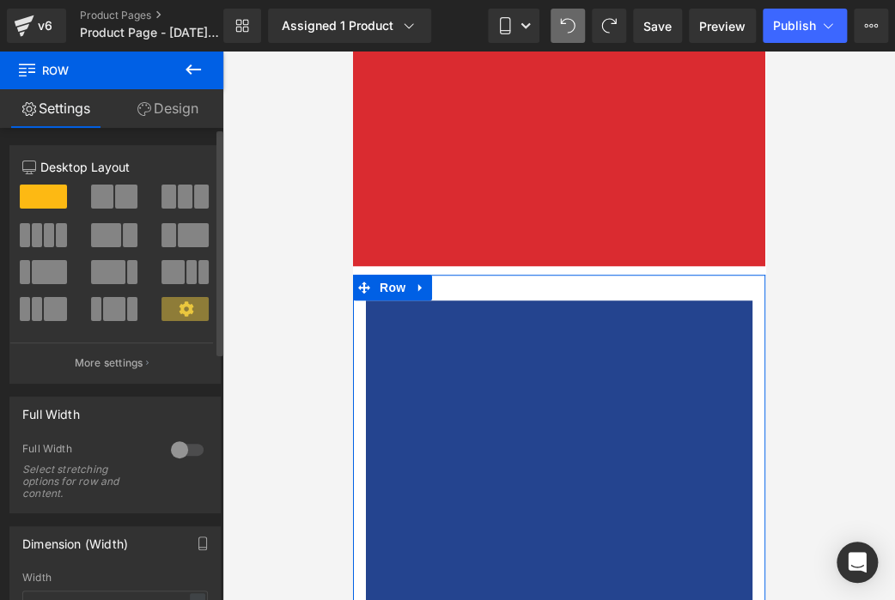
click at [186, 453] on div at bounding box center [187, 449] width 41 height 27
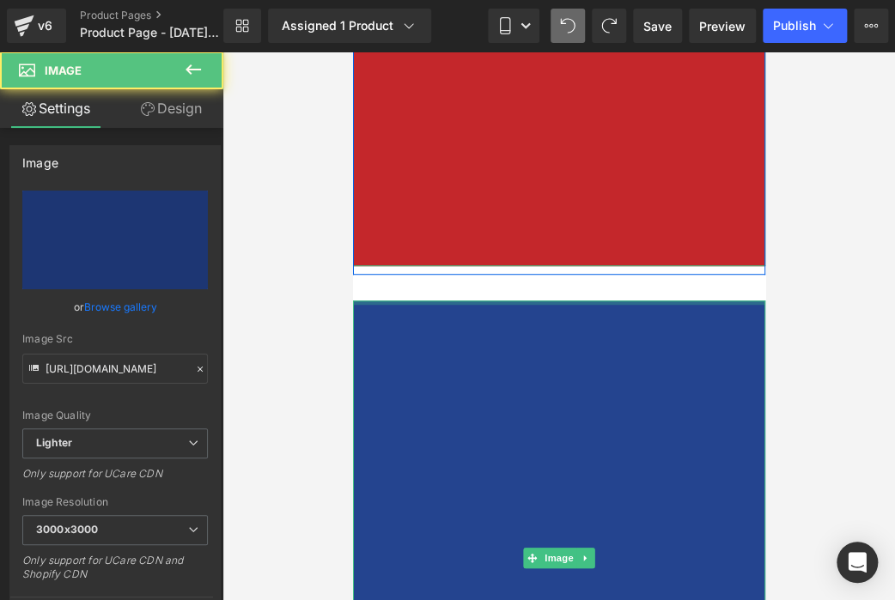
drag, startPoint x: 507, startPoint y: 301, endPoint x: 520, endPoint y: 257, distance: 46.5
click at [520, 257] on div "Image Row Image Row Select your layout" at bounding box center [558, 424] width 412 height 1350
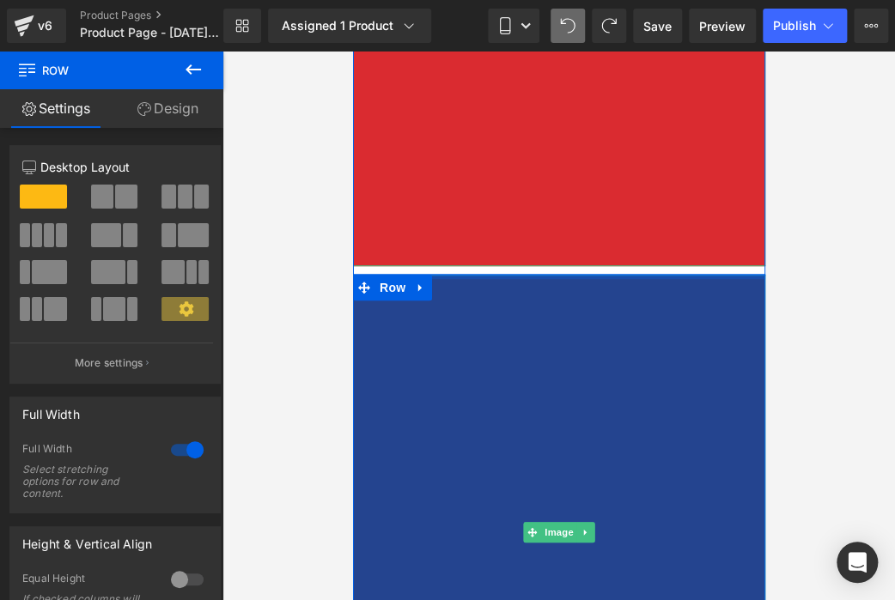
drag, startPoint x: 530, startPoint y: 300, endPoint x: 592, endPoint y: 49, distance: 258.2
click at [592, 49] on html "Ir directamente al contenido Image Row Image Row Select your layout" at bounding box center [558, 37] width 412 height 576
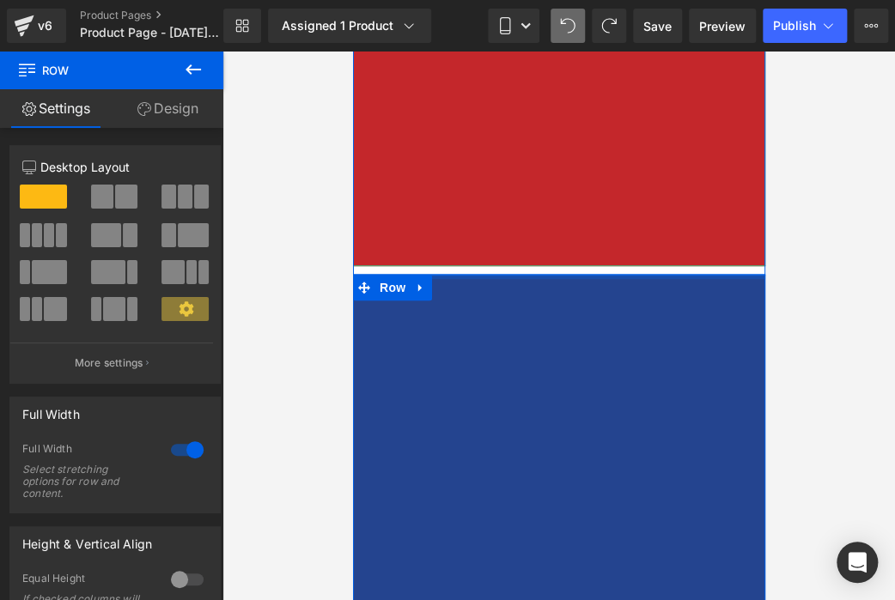
drag, startPoint x: 570, startPoint y: 274, endPoint x: 586, endPoint y: 245, distance: 33.4
click at [586, 245] on div "Image Row Image Row Select your layout" at bounding box center [558, 411] width 412 height 1324
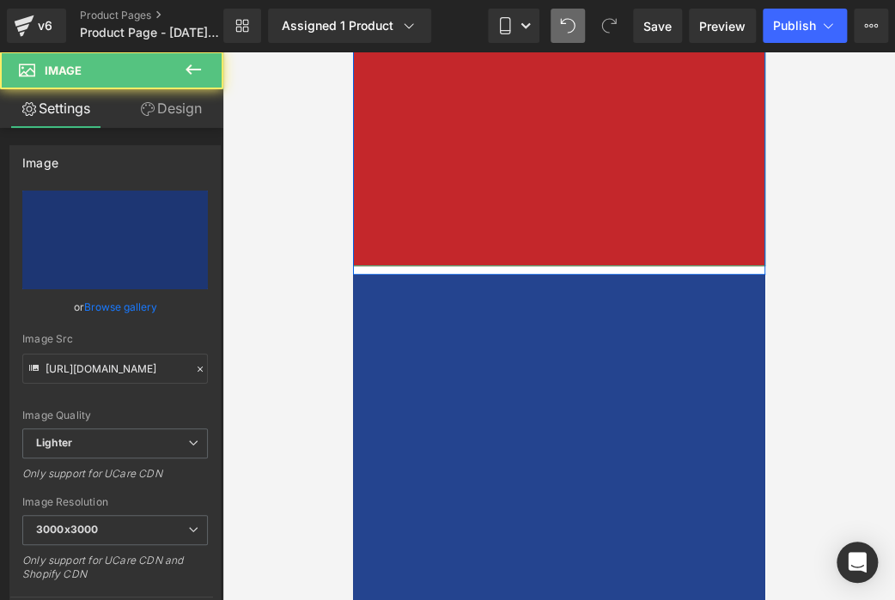
scroll to position [0, 0]
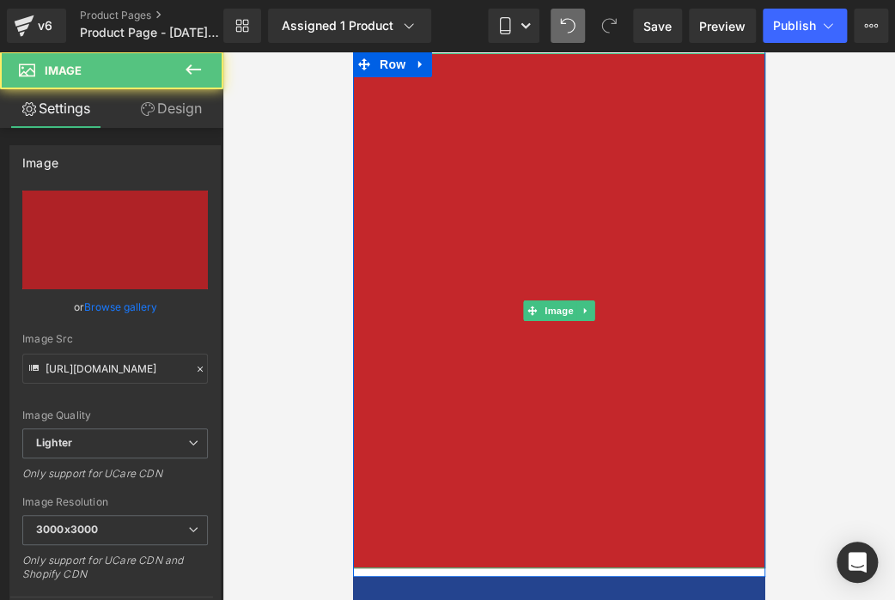
click at [601, 408] on img at bounding box center [558, 310] width 412 height 515
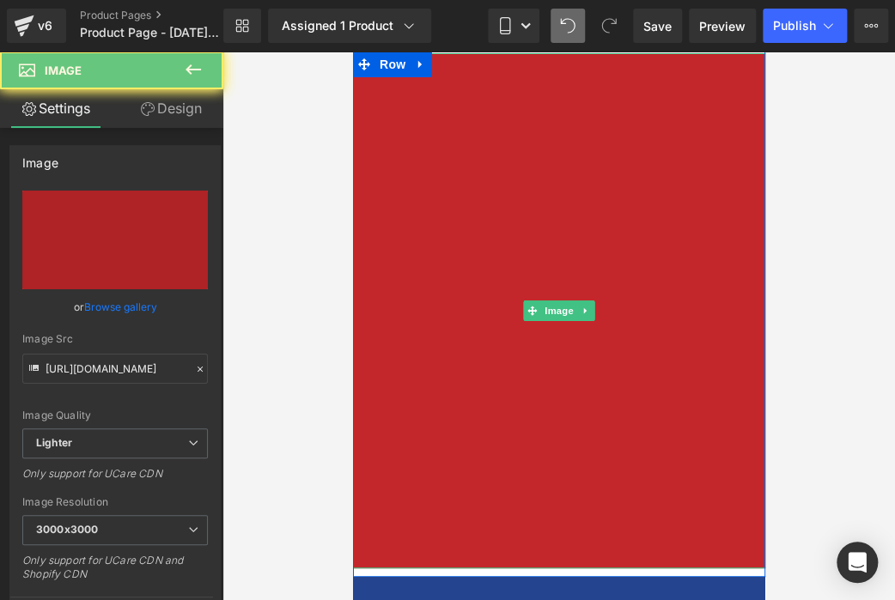
click at [601, 408] on img at bounding box center [558, 310] width 412 height 515
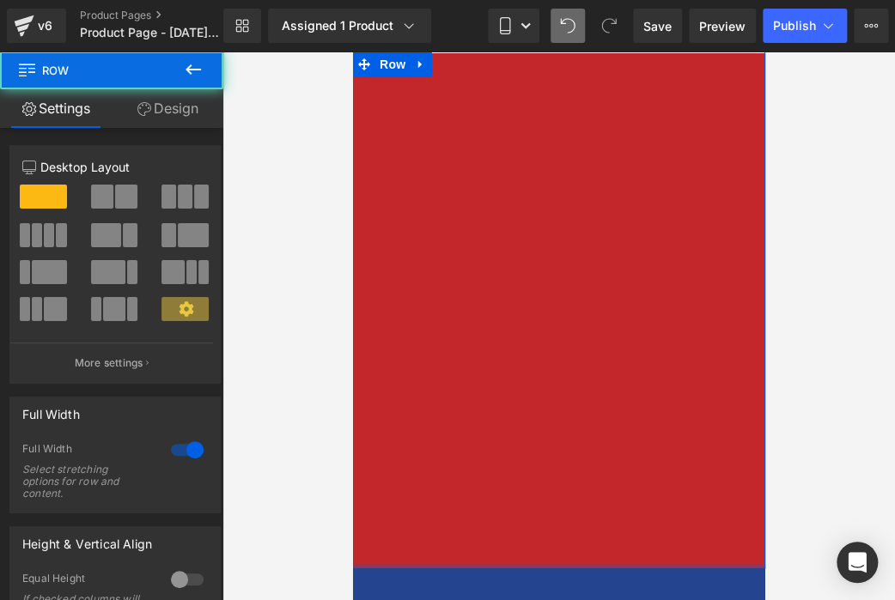
drag, startPoint x: 547, startPoint y: 570, endPoint x: 583, endPoint y: 447, distance: 128.0
click at [583, 447] on div "Image Row" at bounding box center [558, 310] width 412 height 517
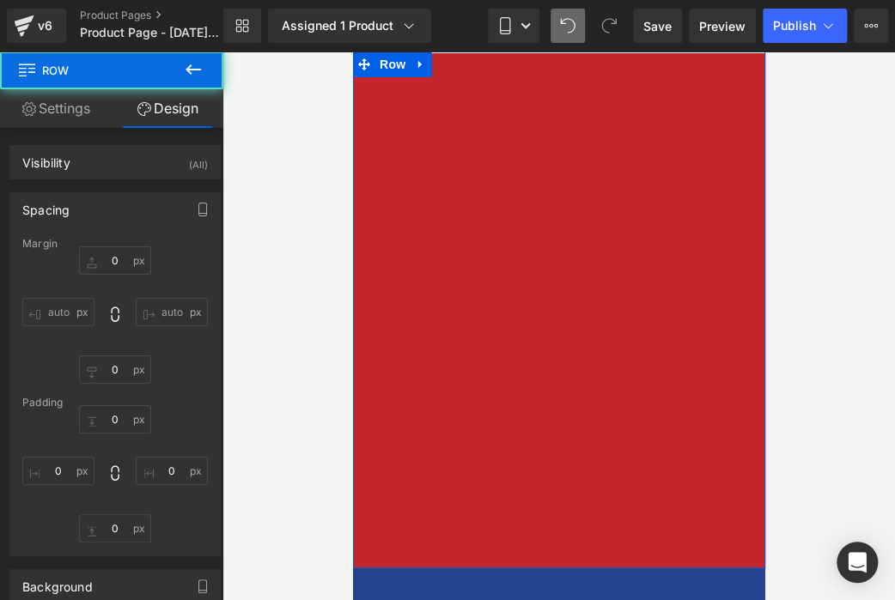
type input "0"
type input "2"
type input "0"
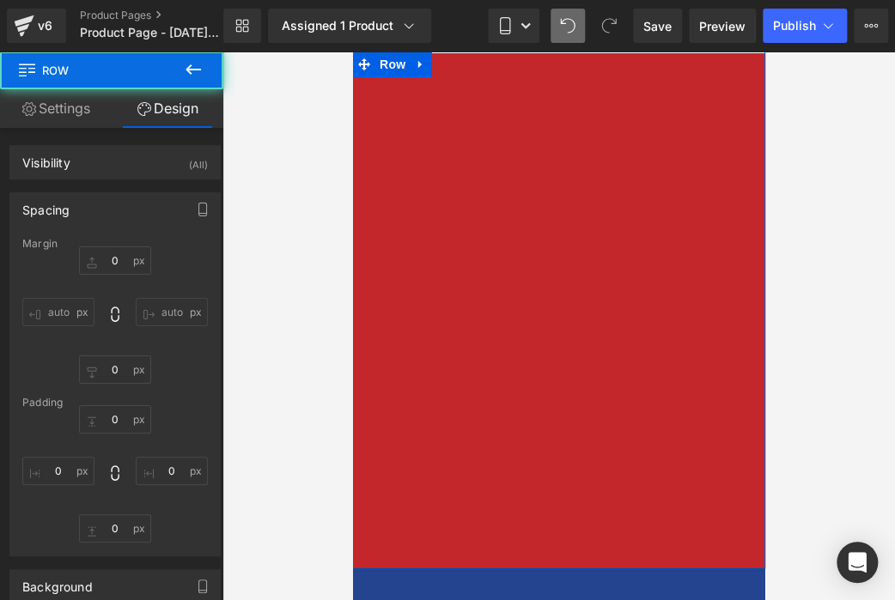
type input "0"
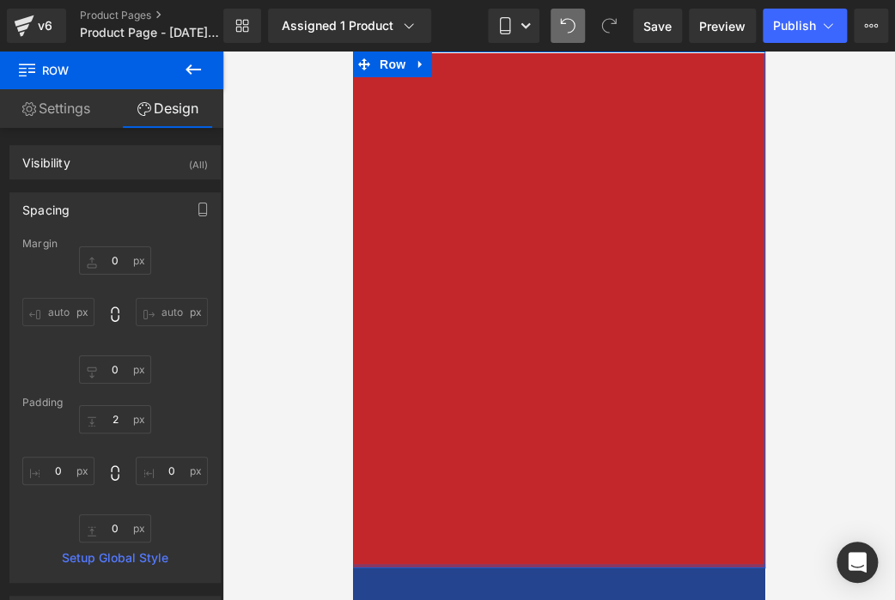
type input "0px"
drag, startPoint x: 621, startPoint y: 563, endPoint x: 667, endPoint y: 279, distance: 288.0
click at [667, 279] on div "Image Row" at bounding box center [558, 310] width 412 height 517
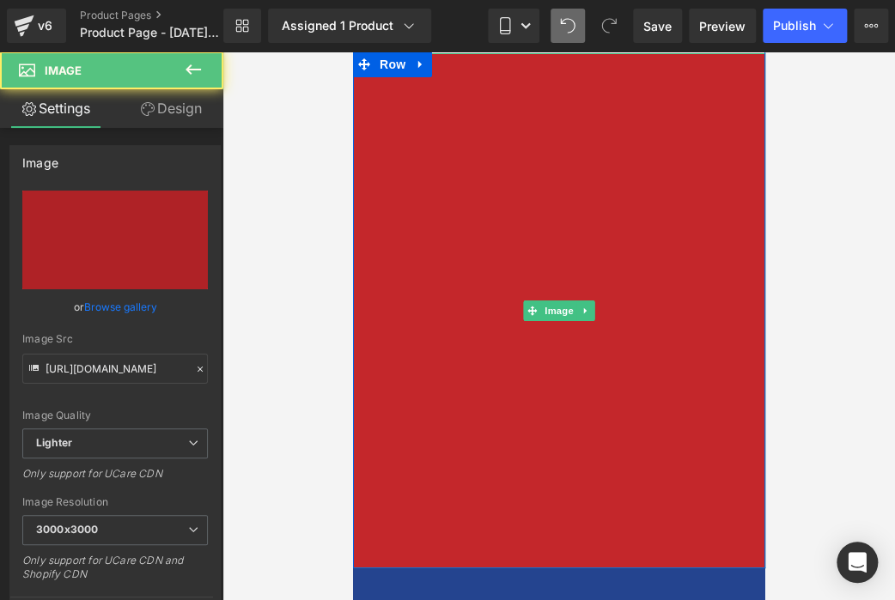
click at [605, 472] on img at bounding box center [558, 310] width 412 height 515
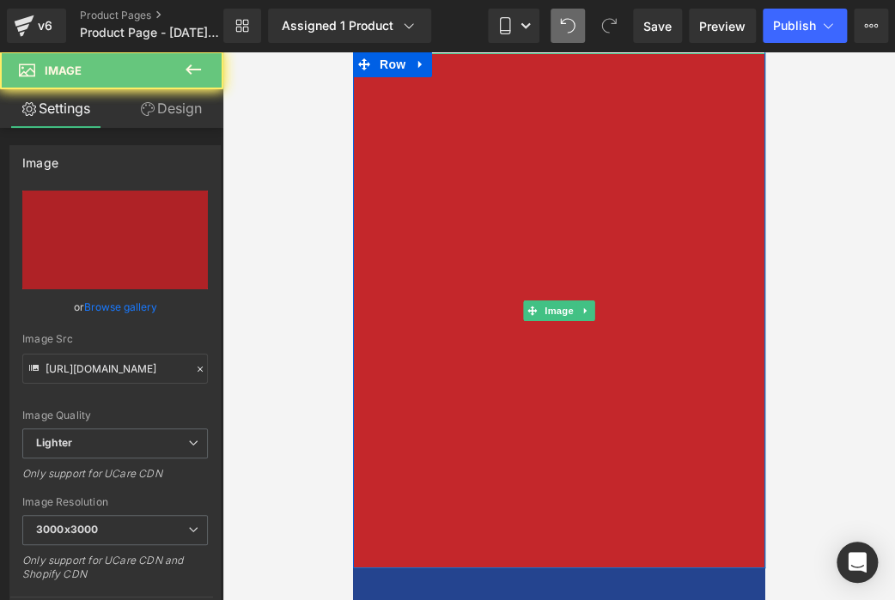
click at [605, 472] on img at bounding box center [558, 310] width 412 height 515
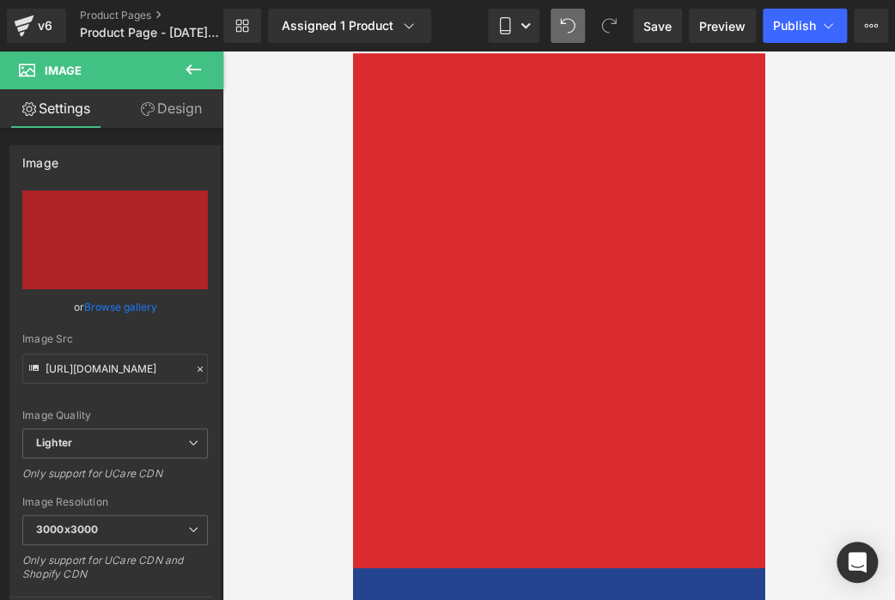
click at [328, 288] on div at bounding box center [558, 326] width 672 height 549
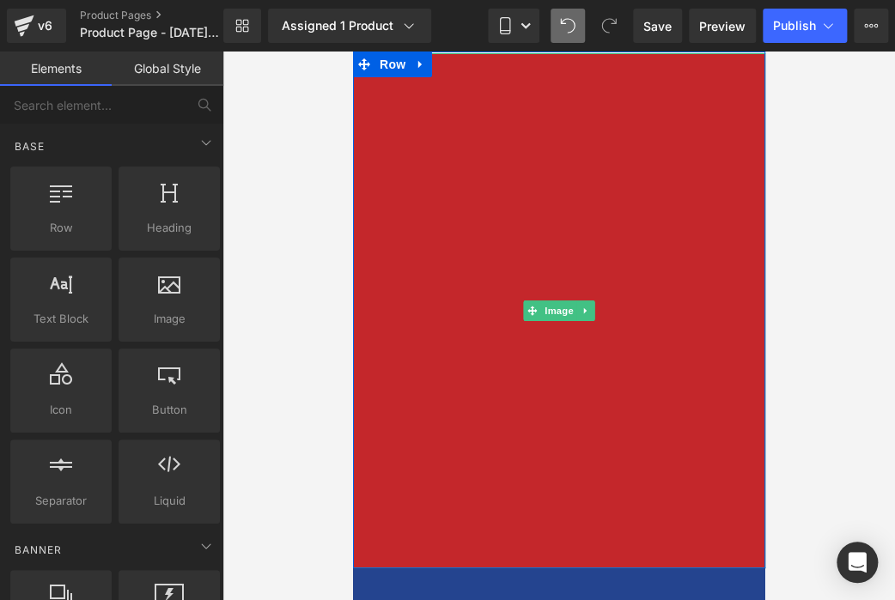
click at [518, 197] on img at bounding box center [558, 310] width 412 height 515
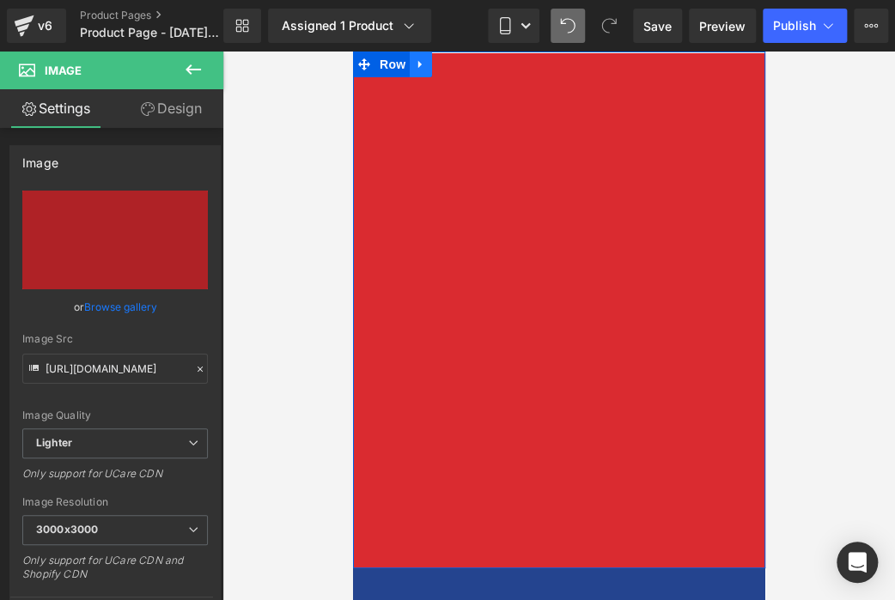
click at [414, 60] on icon at bounding box center [420, 64] width 12 height 13
click at [459, 62] on icon at bounding box center [465, 64] width 12 height 12
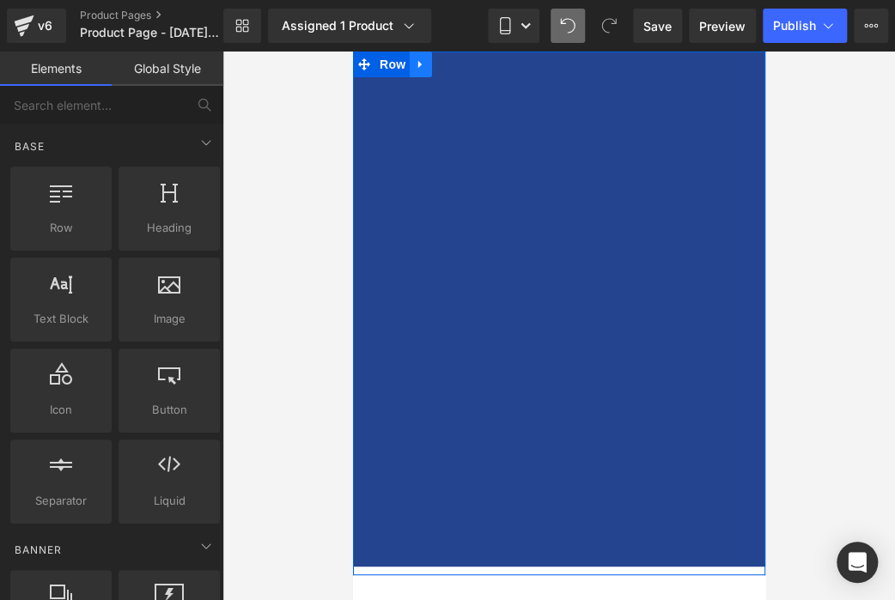
click at [415, 66] on icon at bounding box center [420, 64] width 12 height 13
click at [459, 64] on icon at bounding box center [465, 64] width 12 height 12
